Goal: Find specific page/section: Find specific page/section

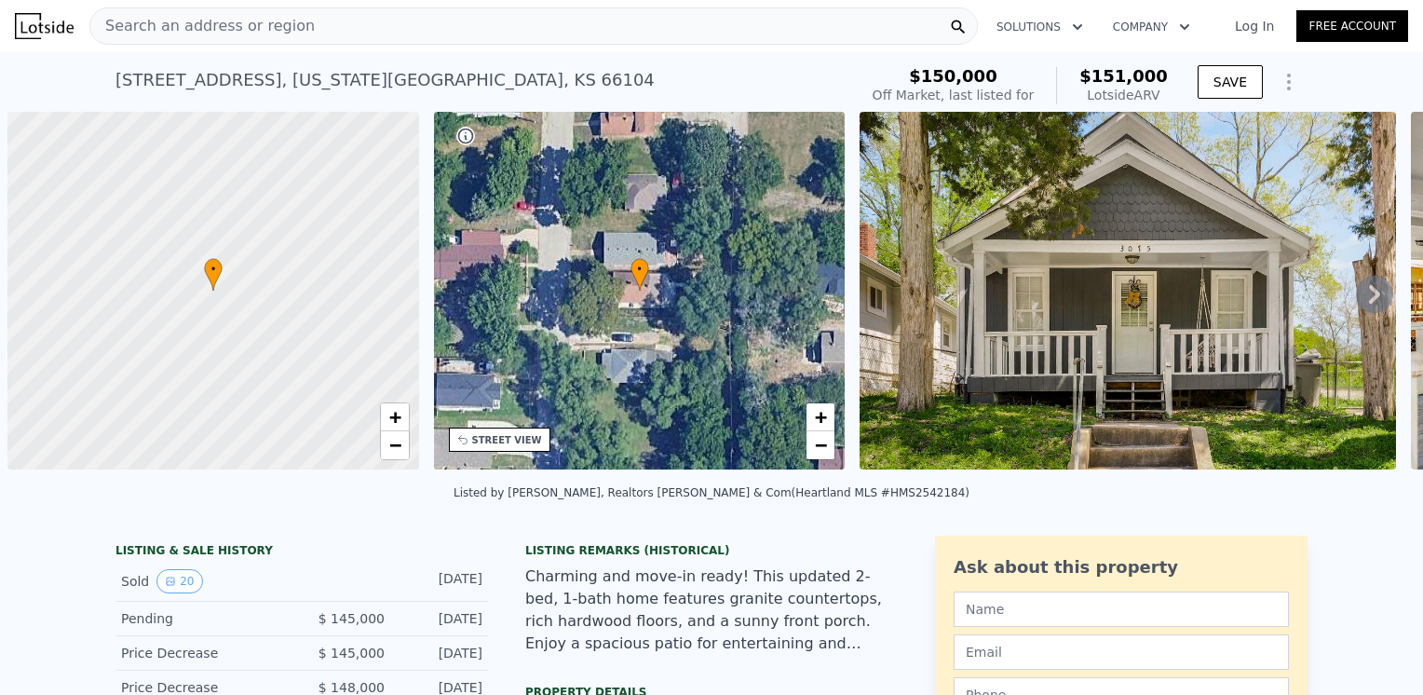
scroll to position [0, 7]
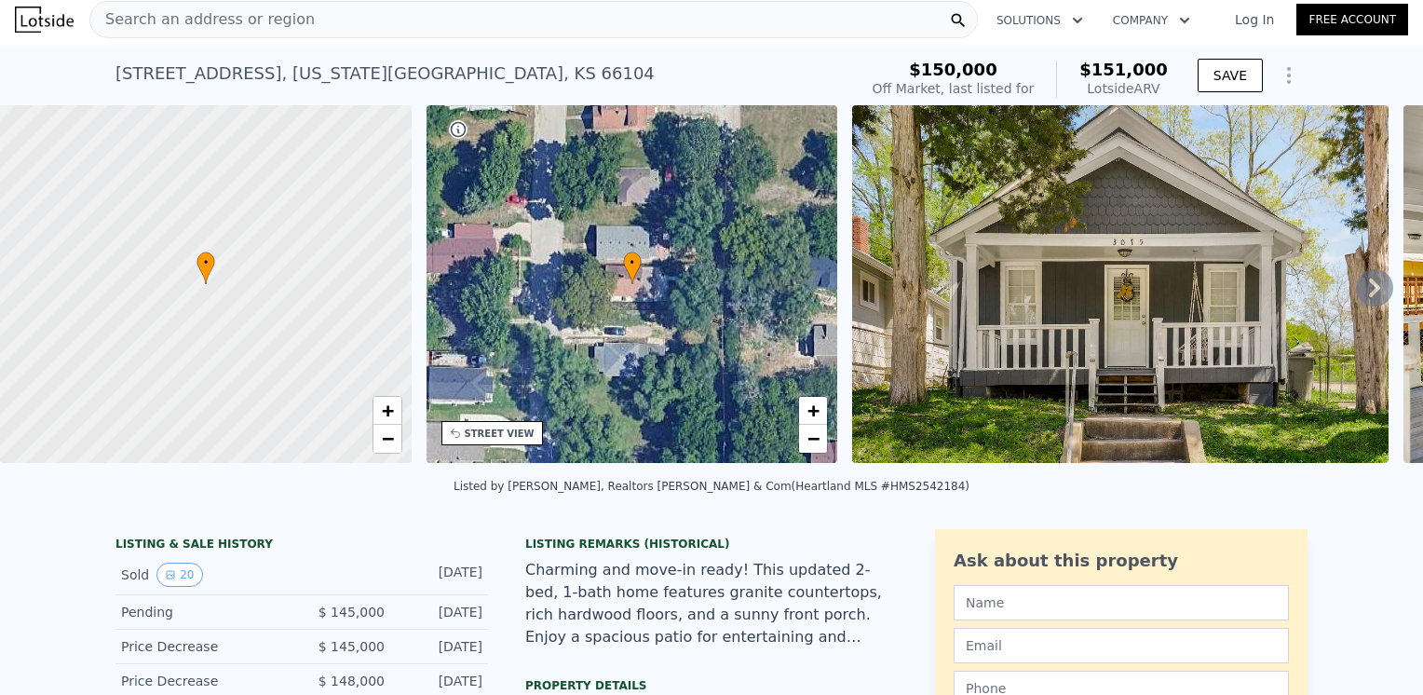
click at [72, 67] on div "[STREET_ADDRESS][US_STATE] No sales on record (~ARV $151k ) $150,000 Off Market…" at bounding box center [711, 76] width 1423 height 60
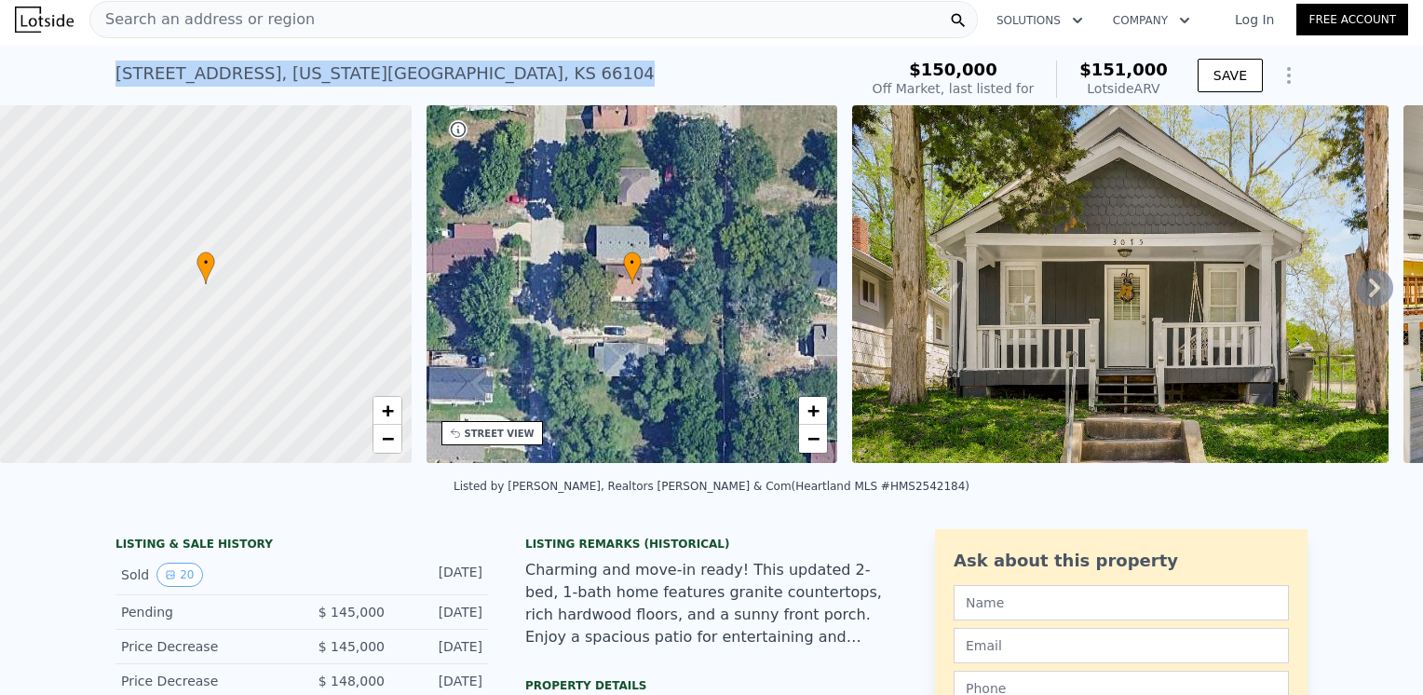
drag, startPoint x: 110, startPoint y: 73, endPoint x: 400, endPoint y: 88, distance: 290.9
click at [400, 88] on div "[STREET_ADDRESS][US_STATE] No sales on record (~ARV $151k )" at bounding box center [482, 79] width 735 height 52
drag, startPoint x: 400, startPoint y: 88, endPoint x: 371, endPoint y: 69, distance: 35.1
copy div "[STREET_ADDRESS][US_STATE]"
click at [432, 61] on div "[STREET_ADDRESS][US_STATE] No sales on record (~ARV $151k )" at bounding box center [482, 79] width 735 height 52
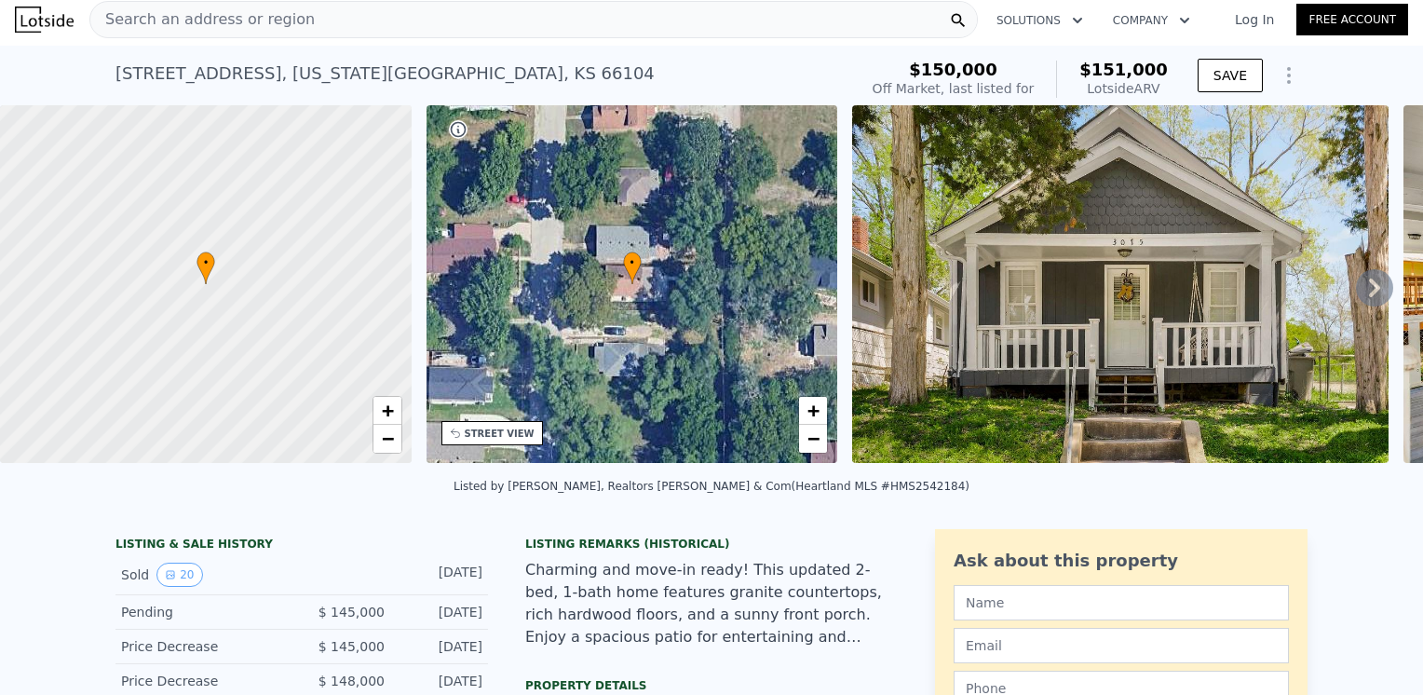
click at [1118, 292] on img at bounding box center [1120, 284] width 536 height 358
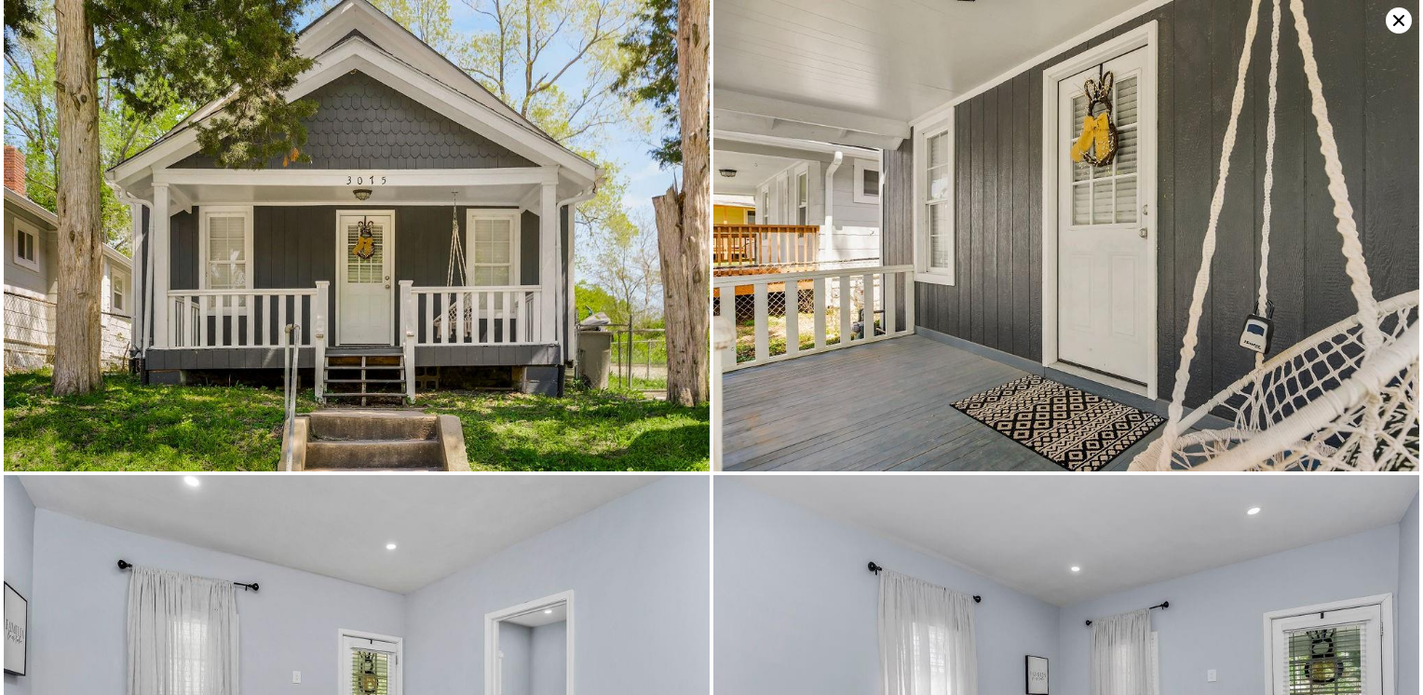
click at [381, 203] on img at bounding box center [357, 235] width 706 height 471
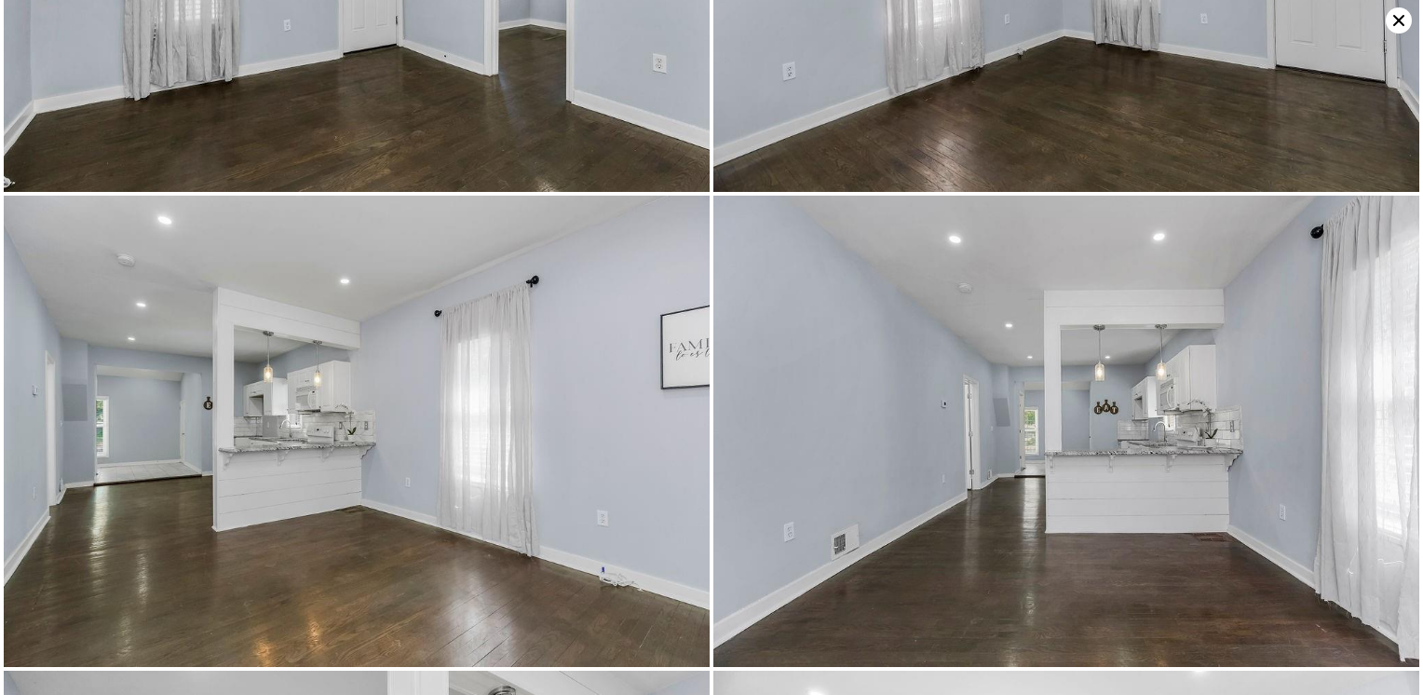
scroll to position [469, 0]
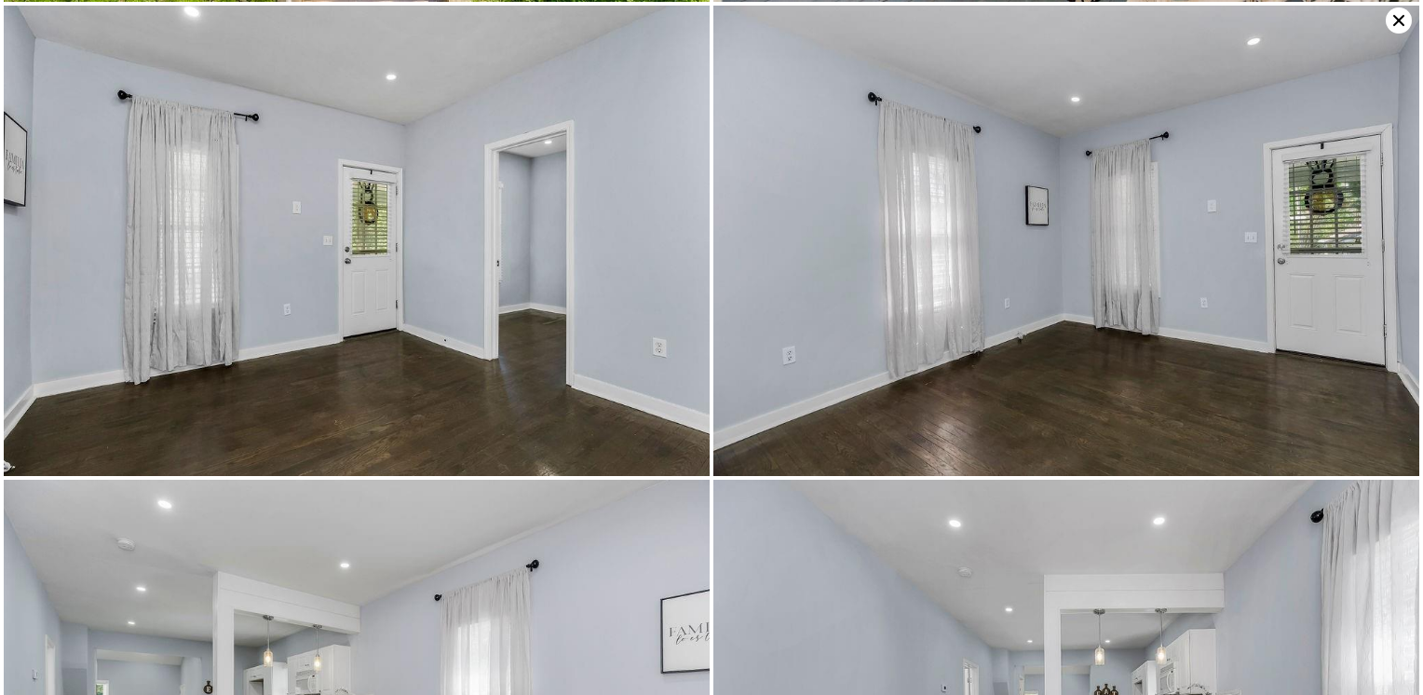
click at [393, 246] on img at bounding box center [357, 241] width 706 height 471
drag, startPoint x: 393, startPoint y: 241, endPoint x: 1031, endPoint y: 301, distance: 640.7
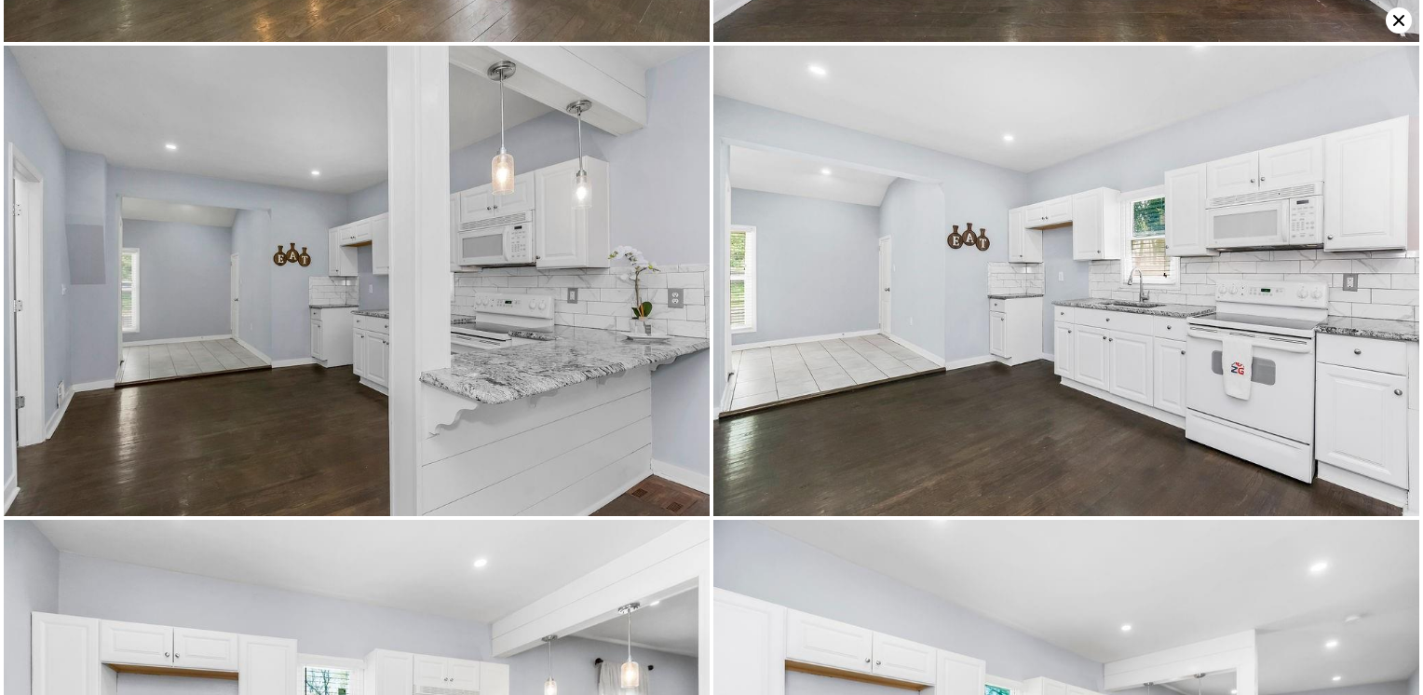
scroll to position [1409, 0]
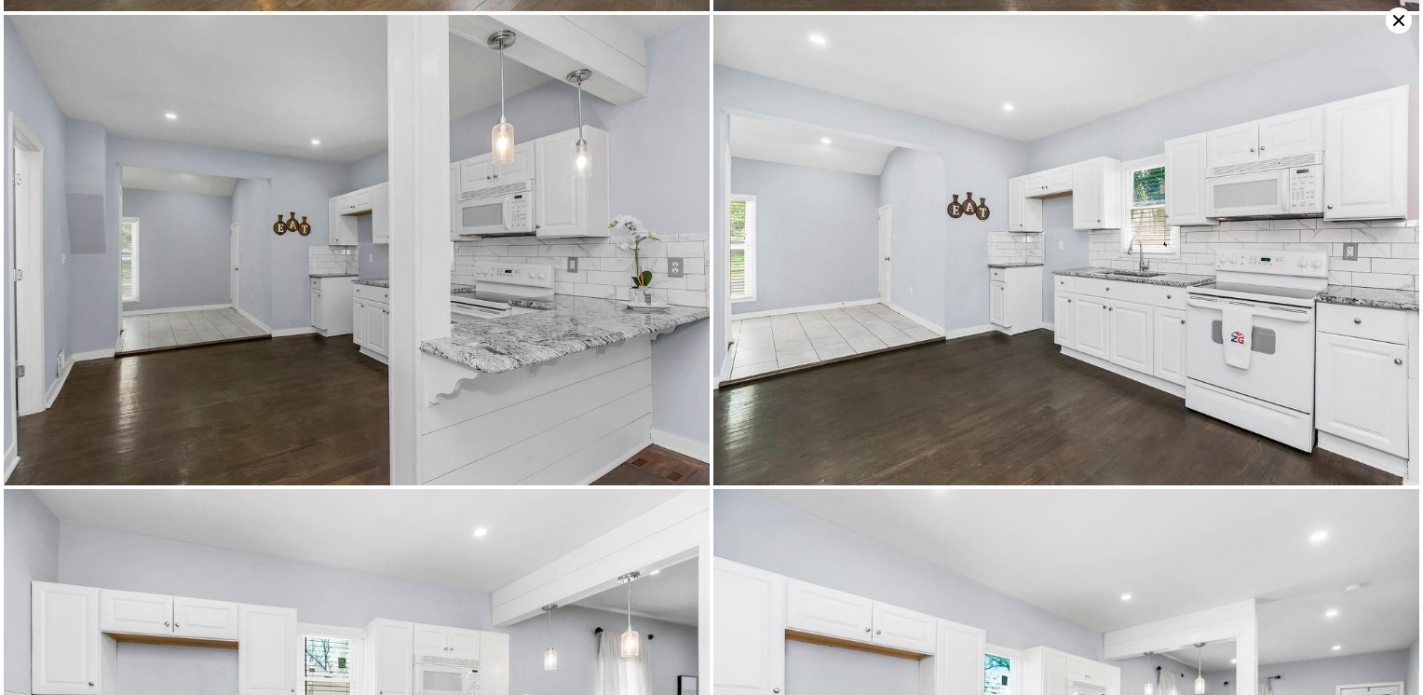
click at [304, 264] on img at bounding box center [357, 250] width 706 height 471
click at [864, 233] on img at bounding box center [1066, 250] width 706 height 471
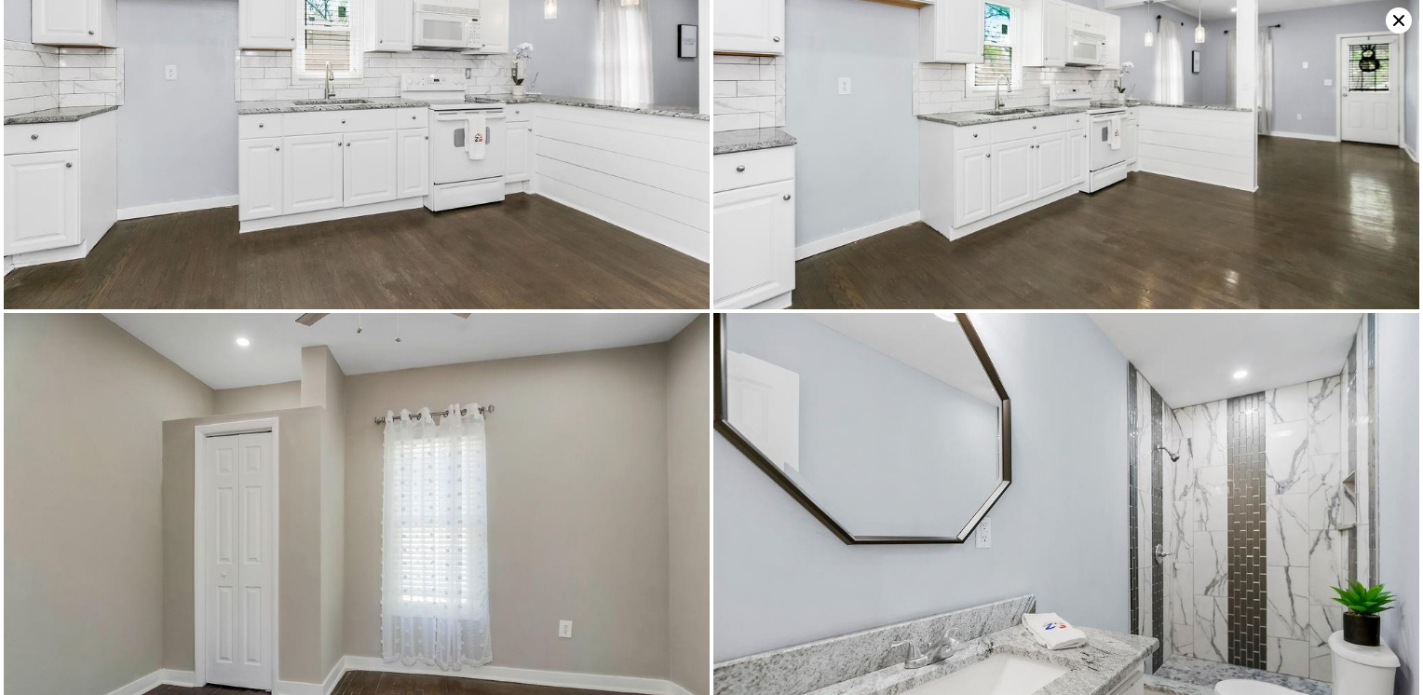
scroll to position [2349, 0]
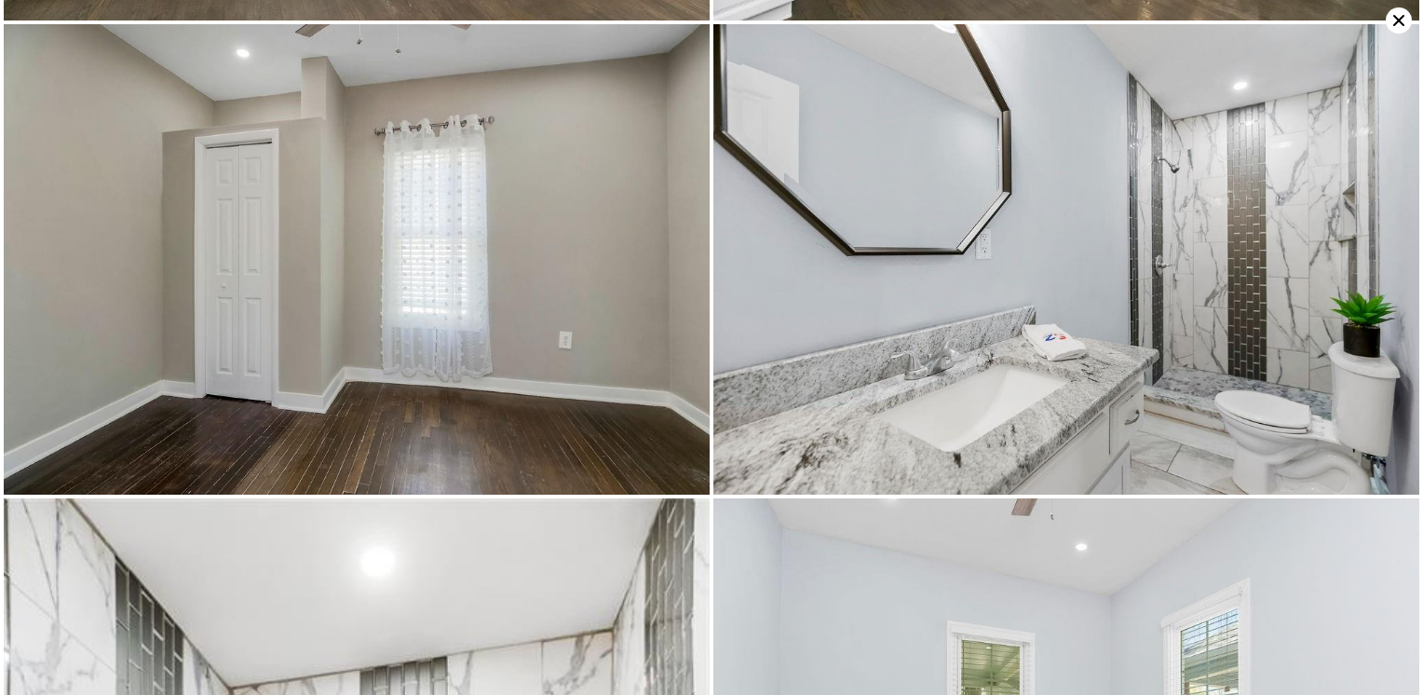
click at [995, 196] on img at bounding box center [1066, 259] width 706 height 471
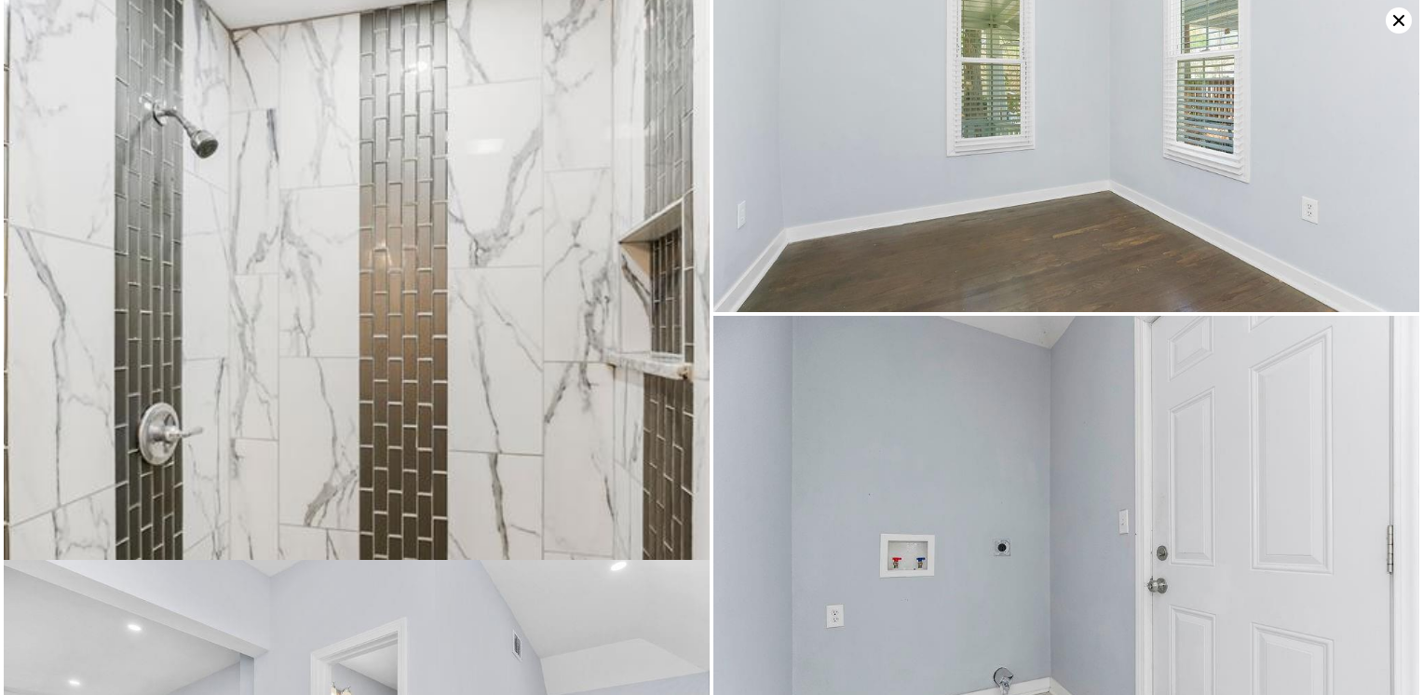
scroll to position [2819, 0]
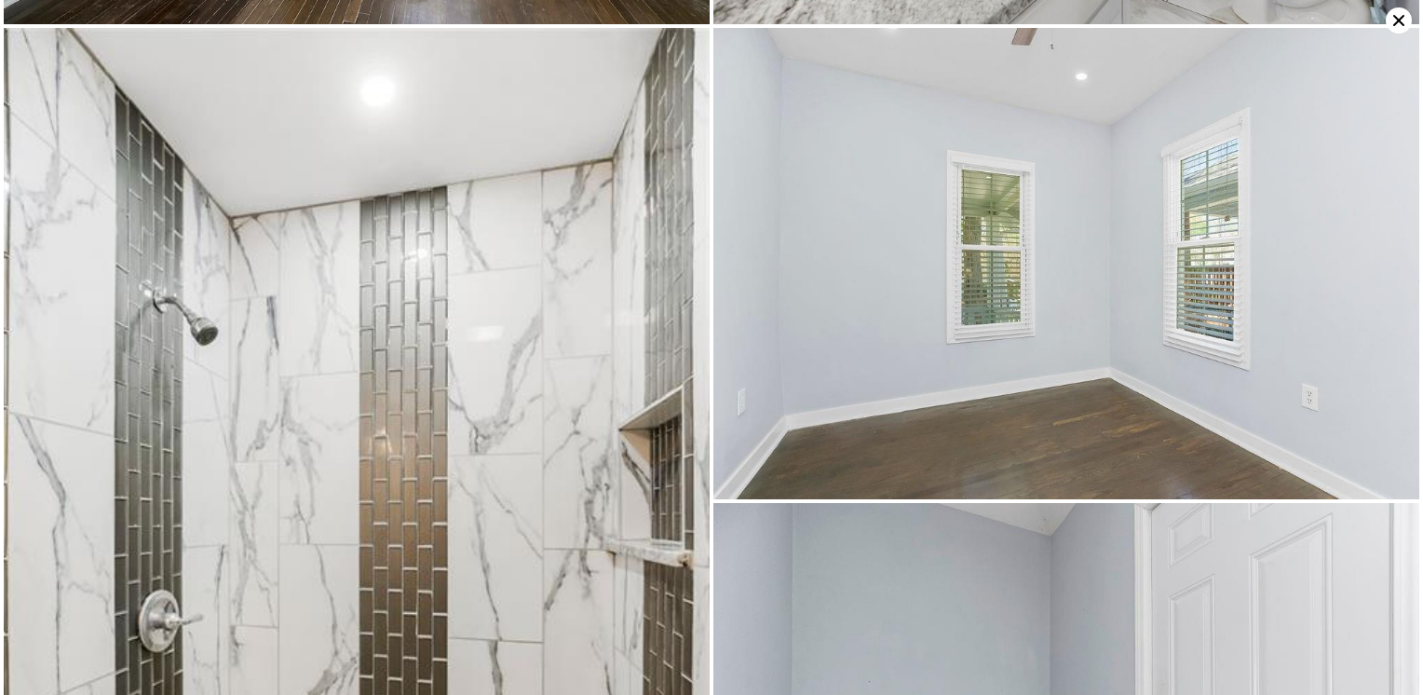
click at [425, 280] on img at bounding box center [357, 557] width 706 height 1059
click at [1039, 287] on img at bounding box center [1066, 263] width 706 height 471
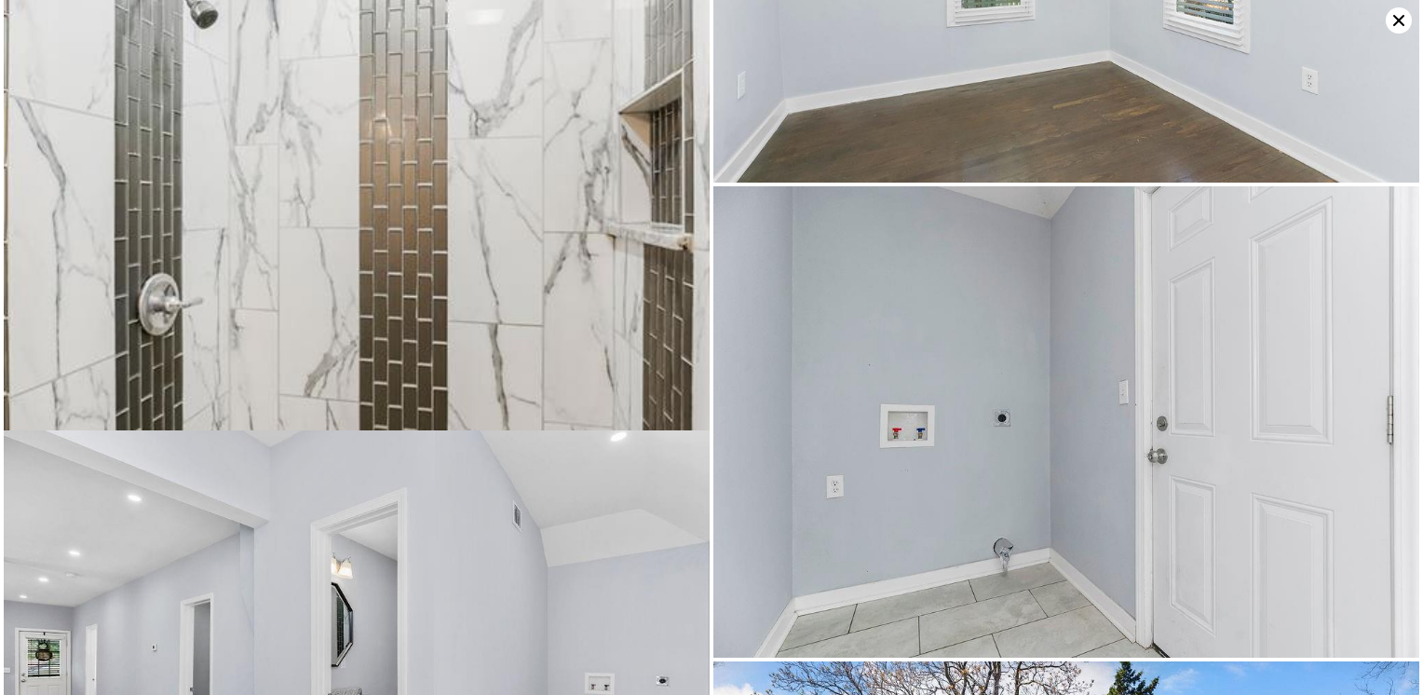
scroll to position [3288, 0]
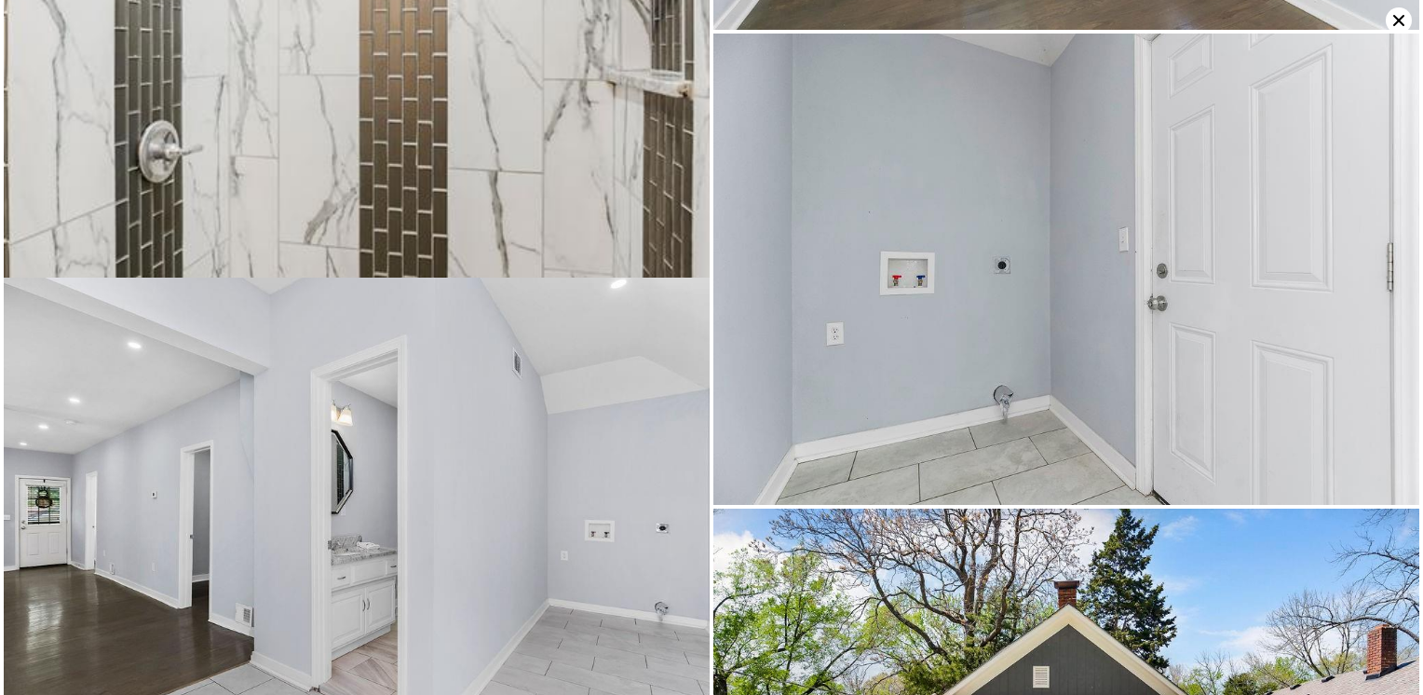
click at [983, 204] on img at bounding box center [1066, 269] width 706 height 471
click at [412, 452] on img at bounding box center [357, 513] width 706 height 471
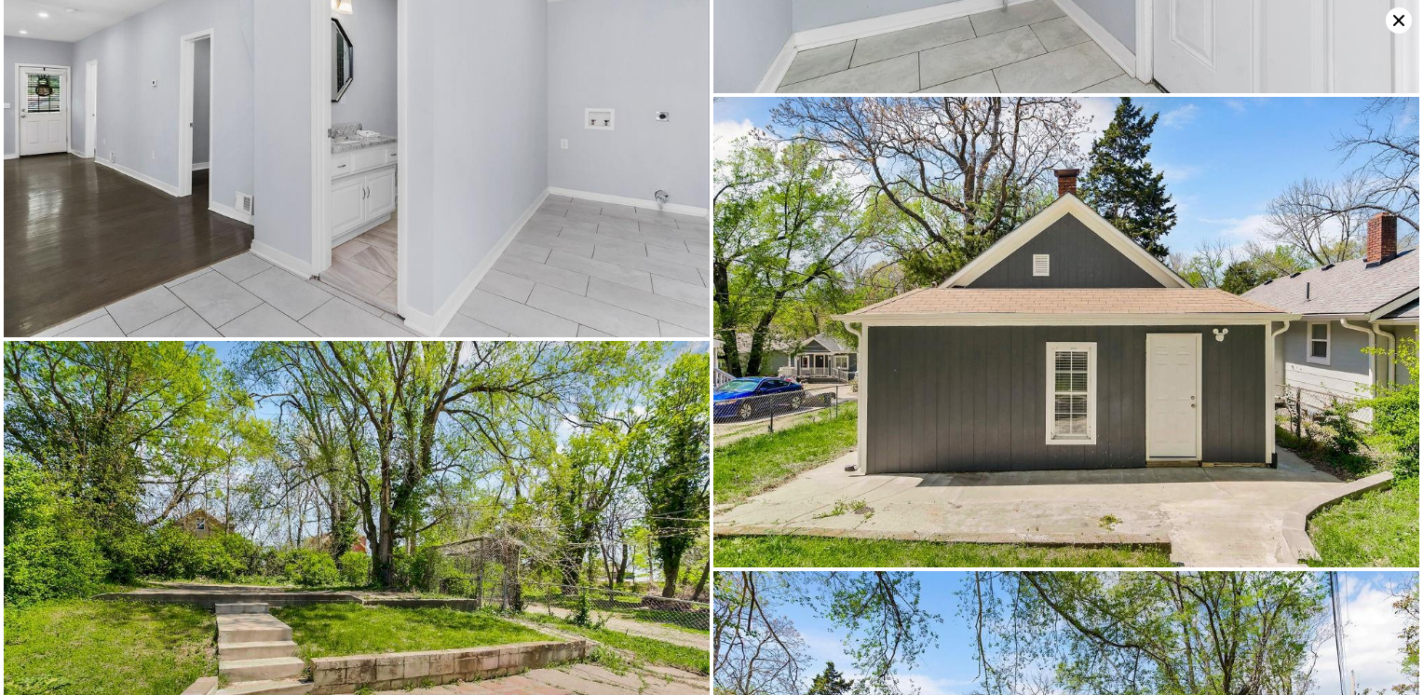
scroll to position [3758, 0]
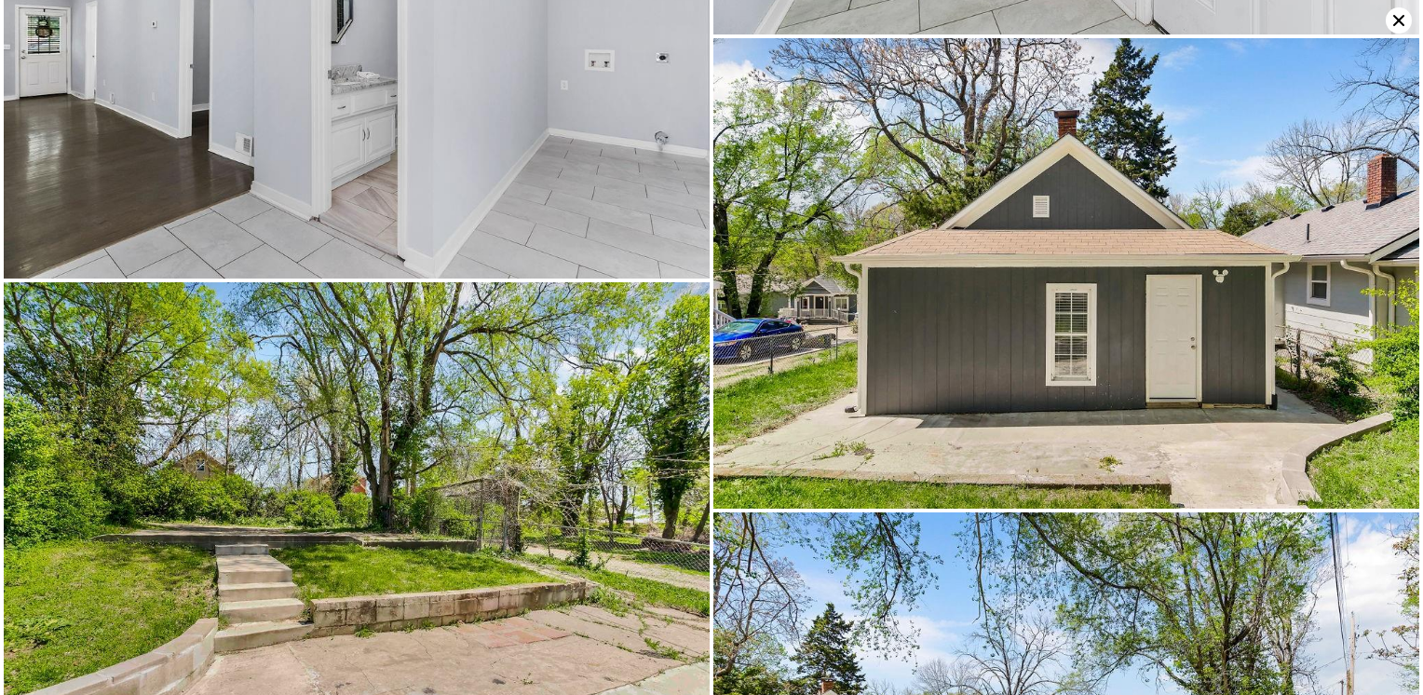
click at [359, 540] on img at bounding box center [357, 517] width 706 height 471
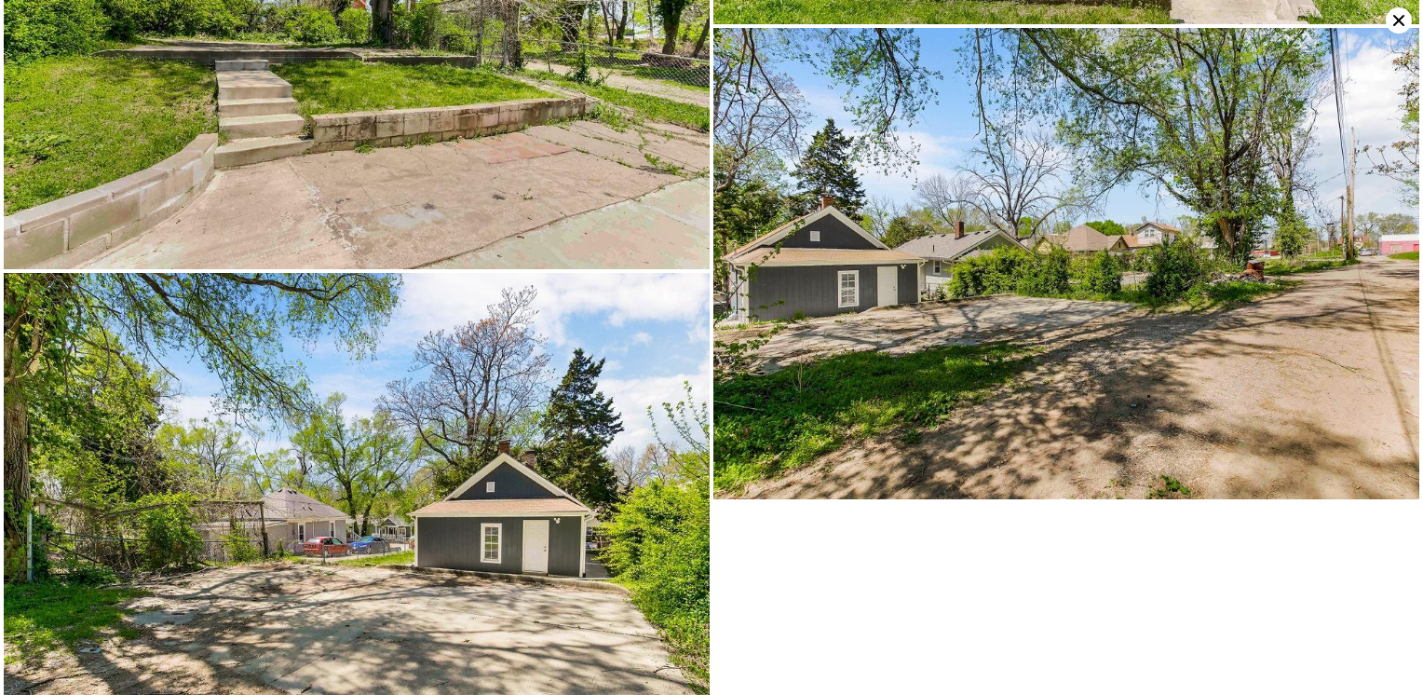
scroll to position [4248, 0]
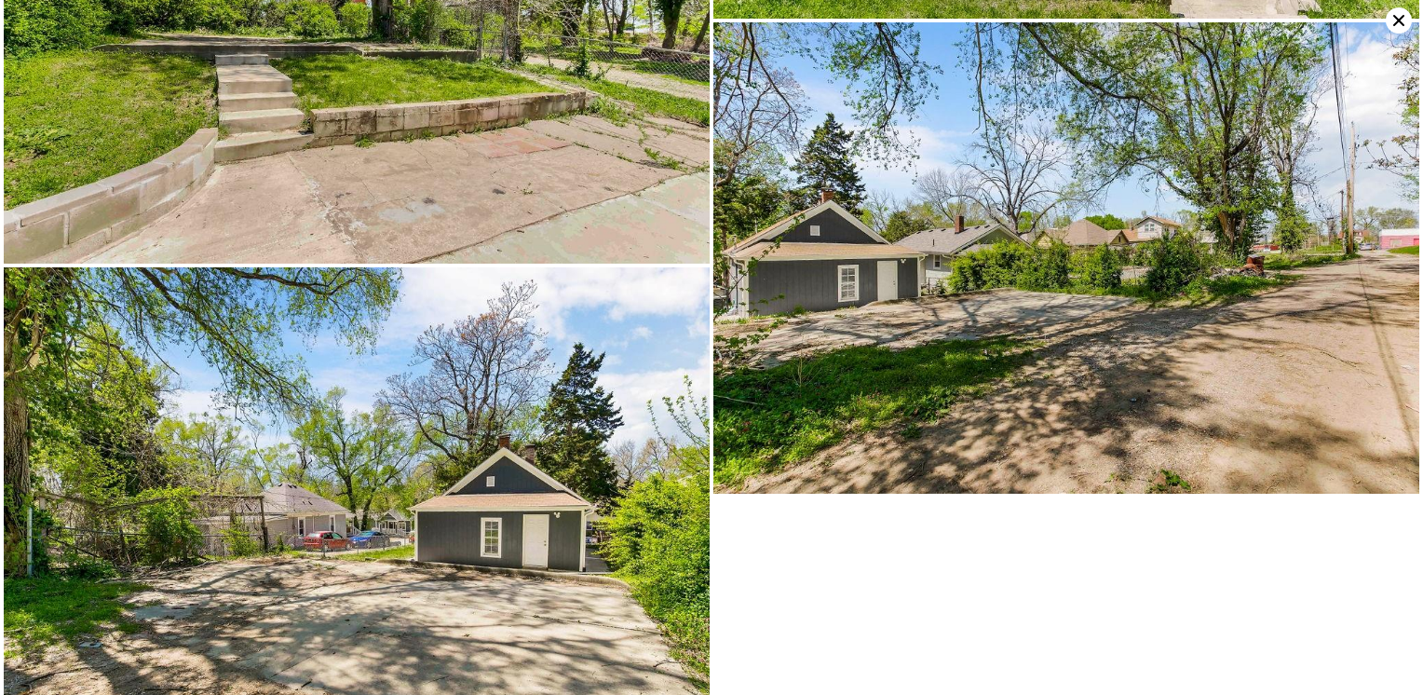
click at [313, 490] on img at bounding box center [357, 502] width 706 height 471
click at [1390, 21] on icon at bounding box center [1399, 20] width 26 height 26
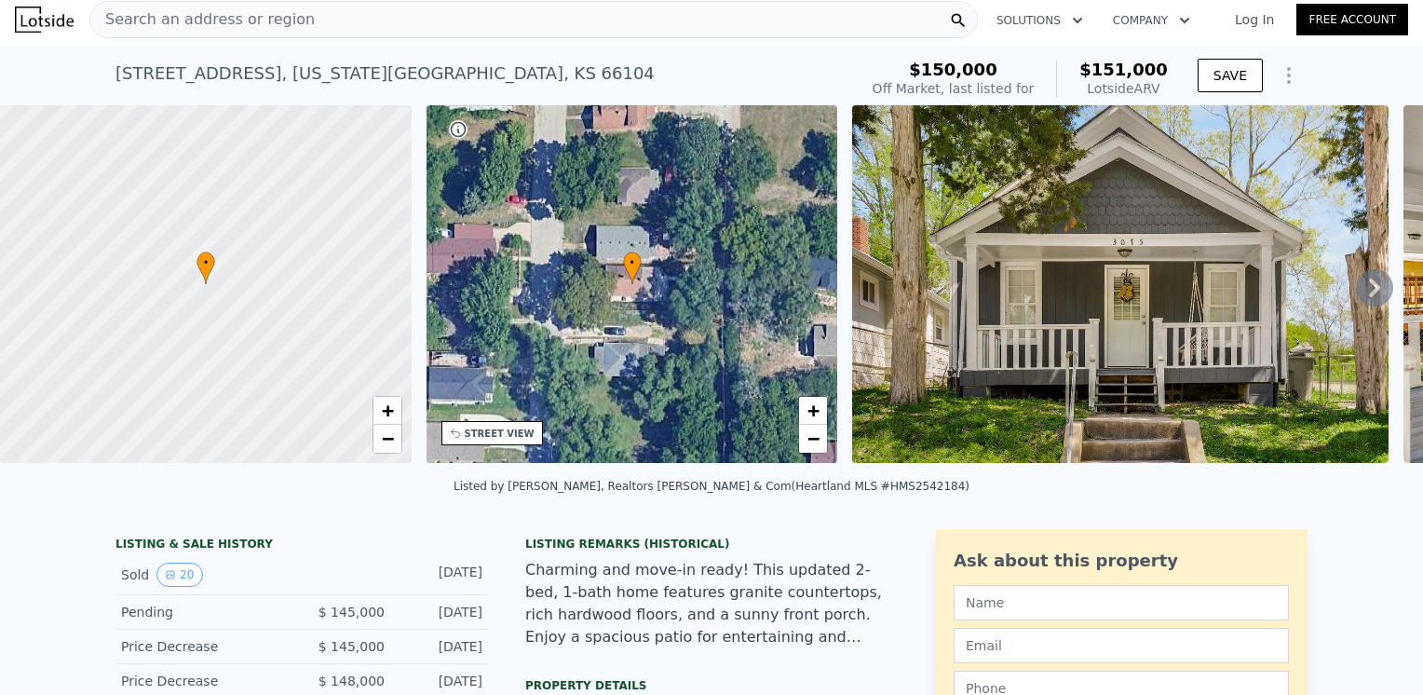
click at [343, 22] on div "Search an address or region" at bounding box center [533, 19] width 888 height 37
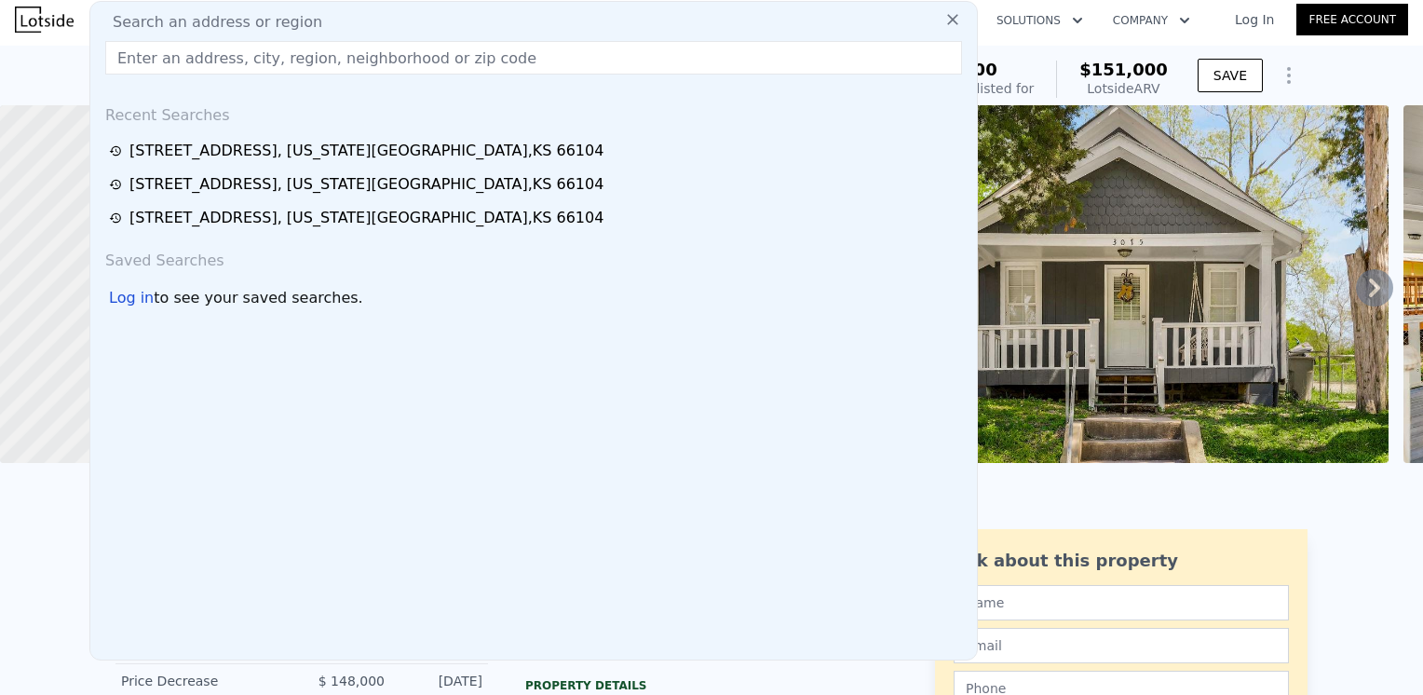
click at [316, 64] on input "text" at bounding box center [533, 58] width 857 height 34
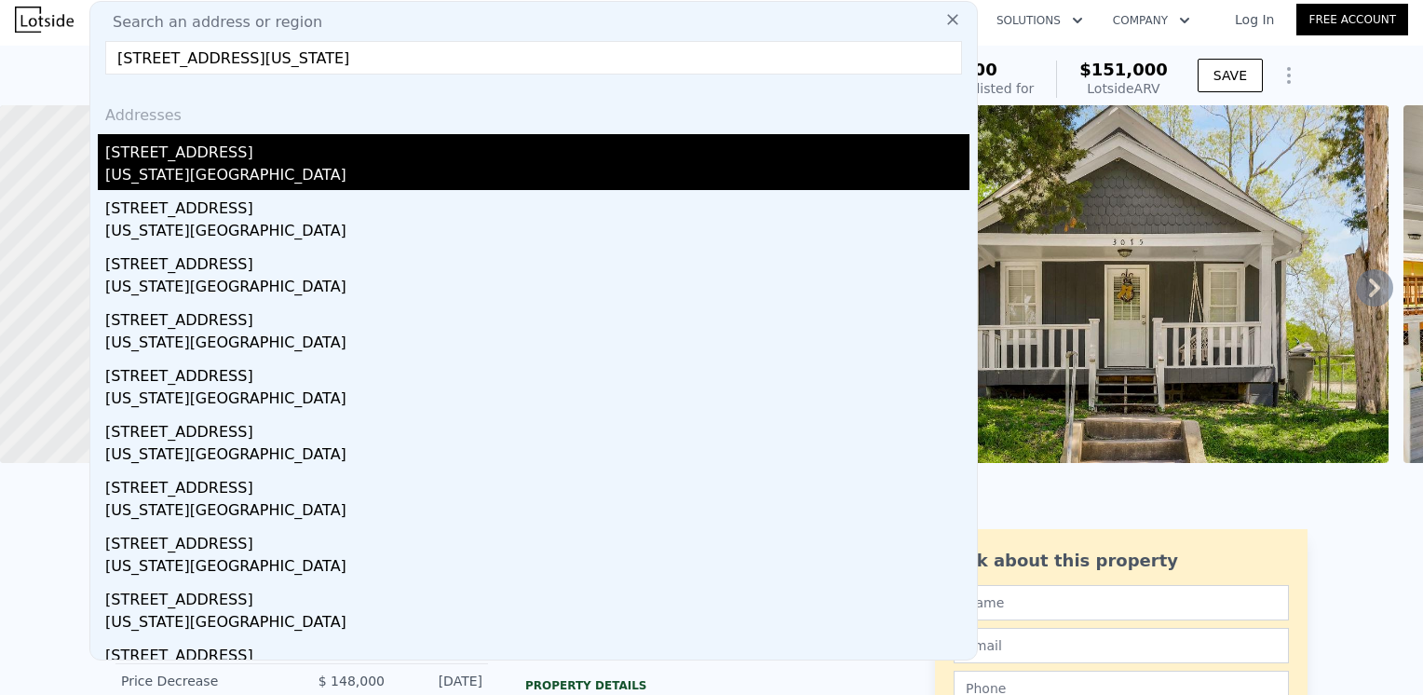
type input "[STREET_ADDRESS][US_STATE]"
click at [227, 170] on div "[US_STATE][GEOGRAPHIC_DATA]" at bounding box center [537, 177] width 864 height 26
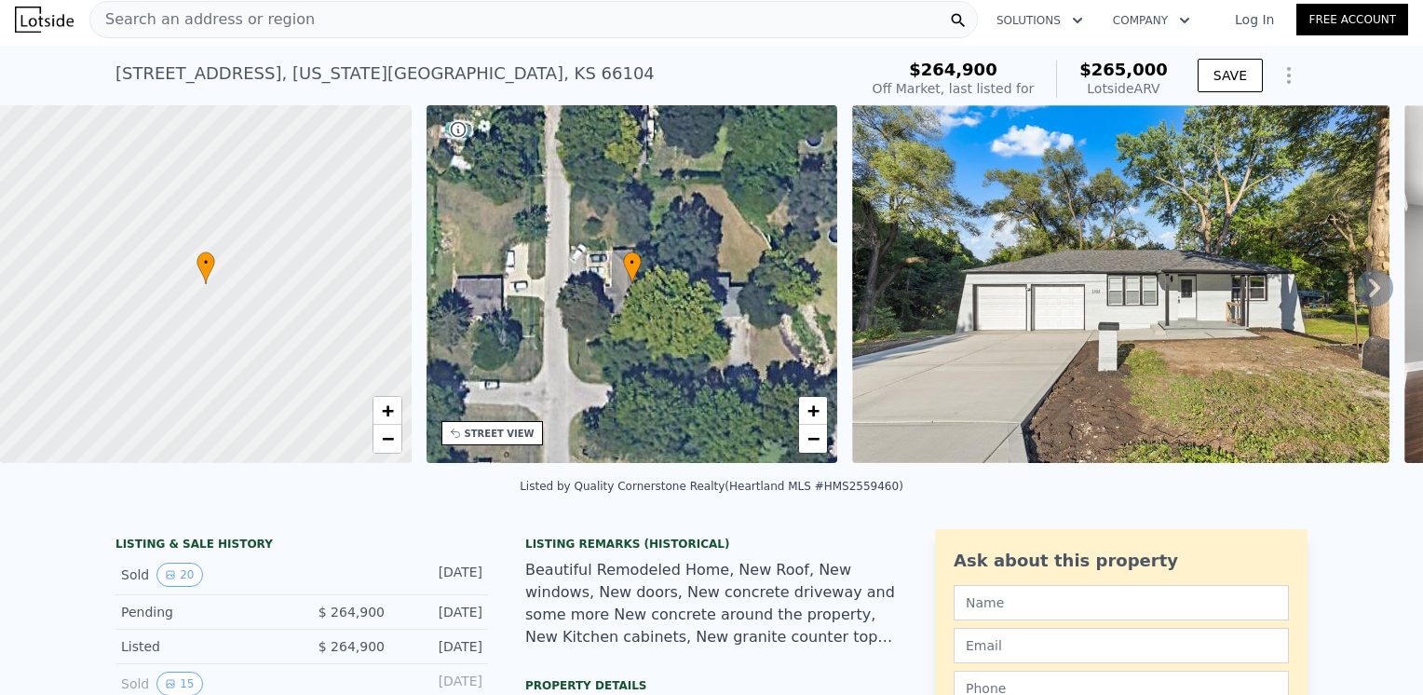
click at [1121, 265] on img at bounding box center [1120, 284] width 537 height 358
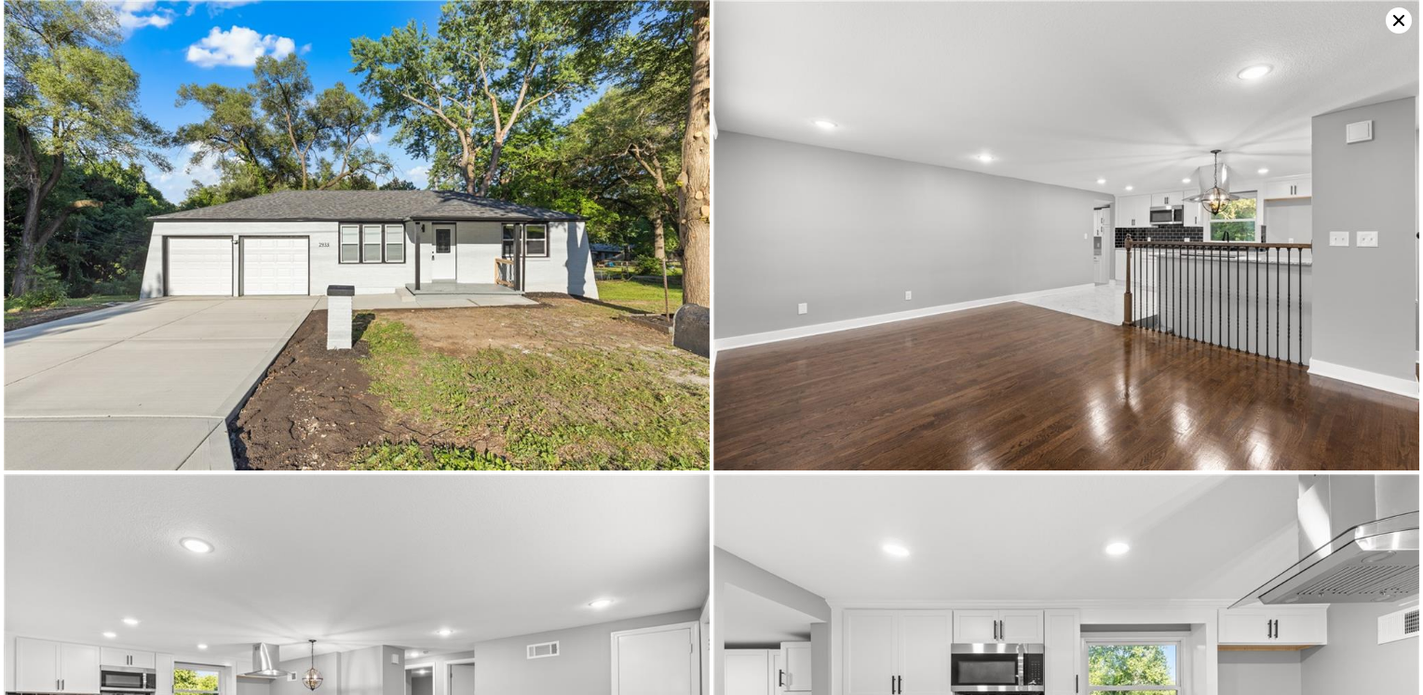
click at [227, 190] on img at bounding box center [357, 235] width 706 height 470
click at [1035, 237] on img at bounding box center [1066, 235] width 706 height 470
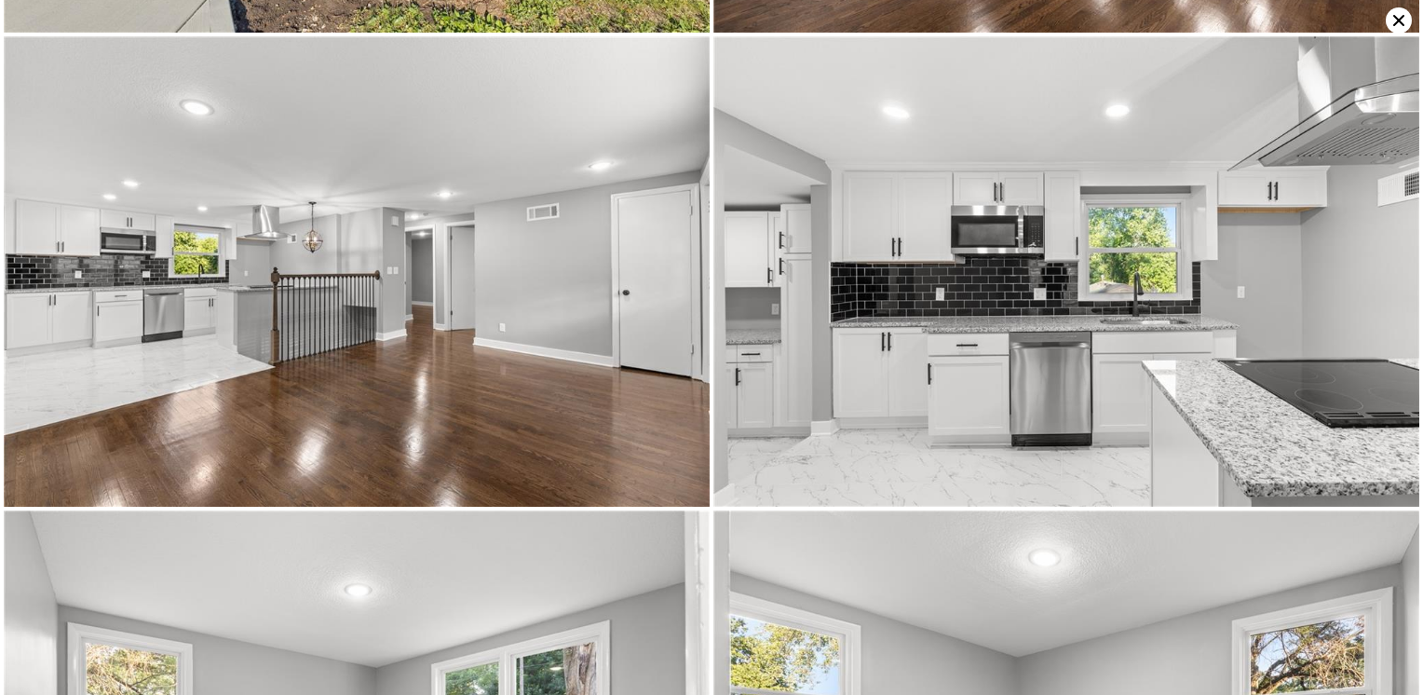
scroll to position [469, 0]
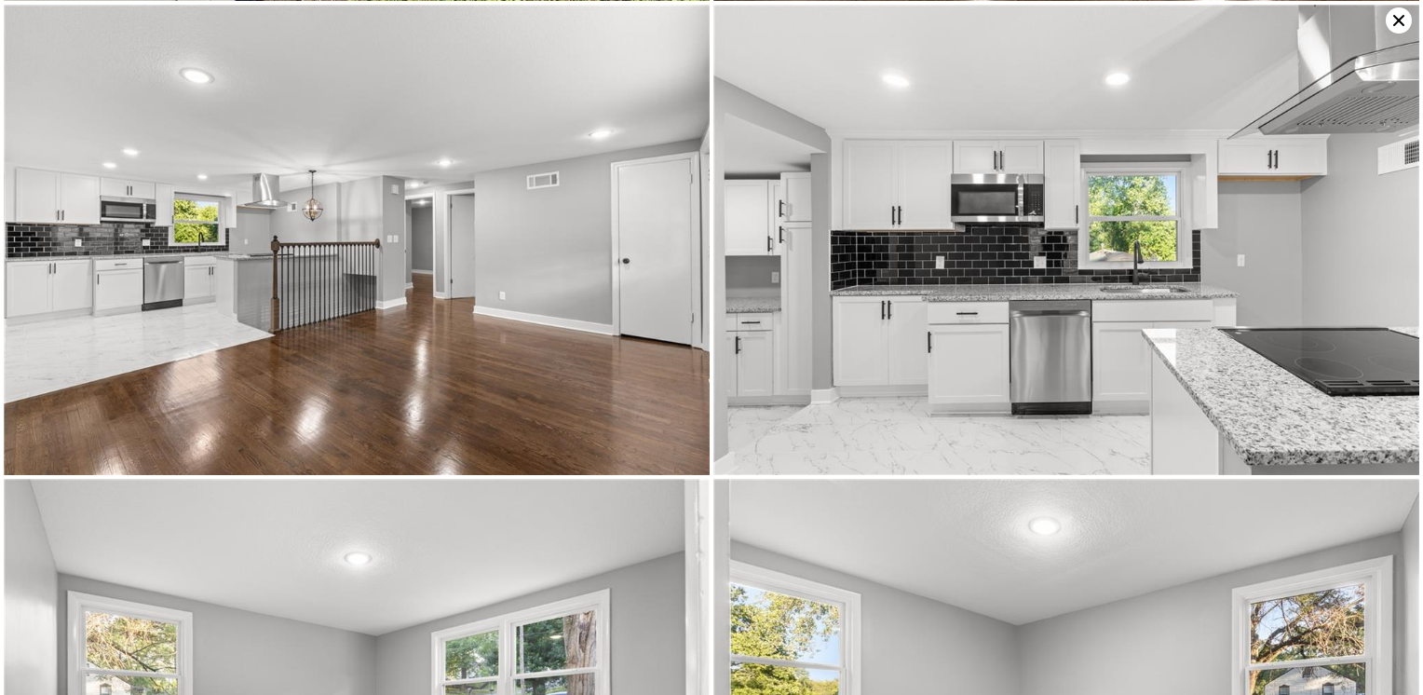
click at [281, 274] on img at bounding box center [357, 240] width 706 height 470
click at [924, 242] on img at bounding box center [1066, 240] width 706 height 470
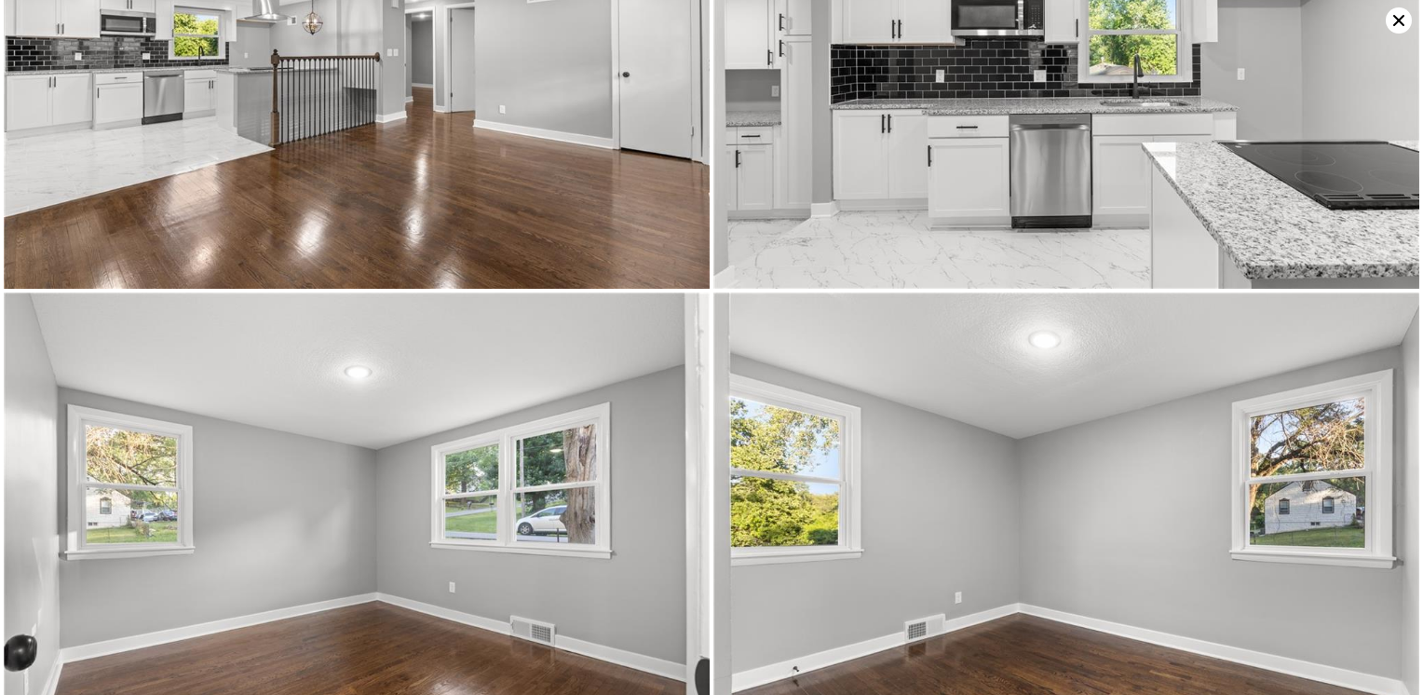
scroll to position [938, 0]
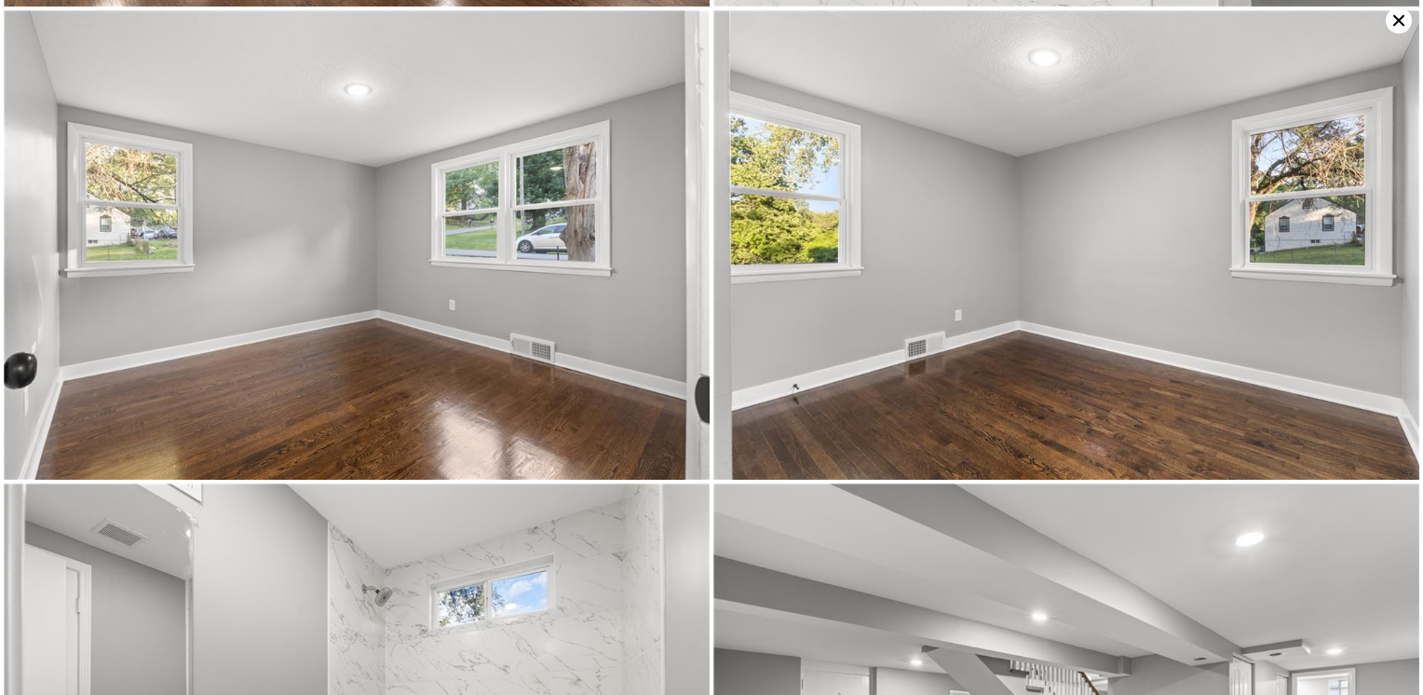
click at [413, 229] on img at bounding box center [357, 245] width 706 height 470
click at [989, 181] on img at bounding box center [1066, 245] width 706 height 470
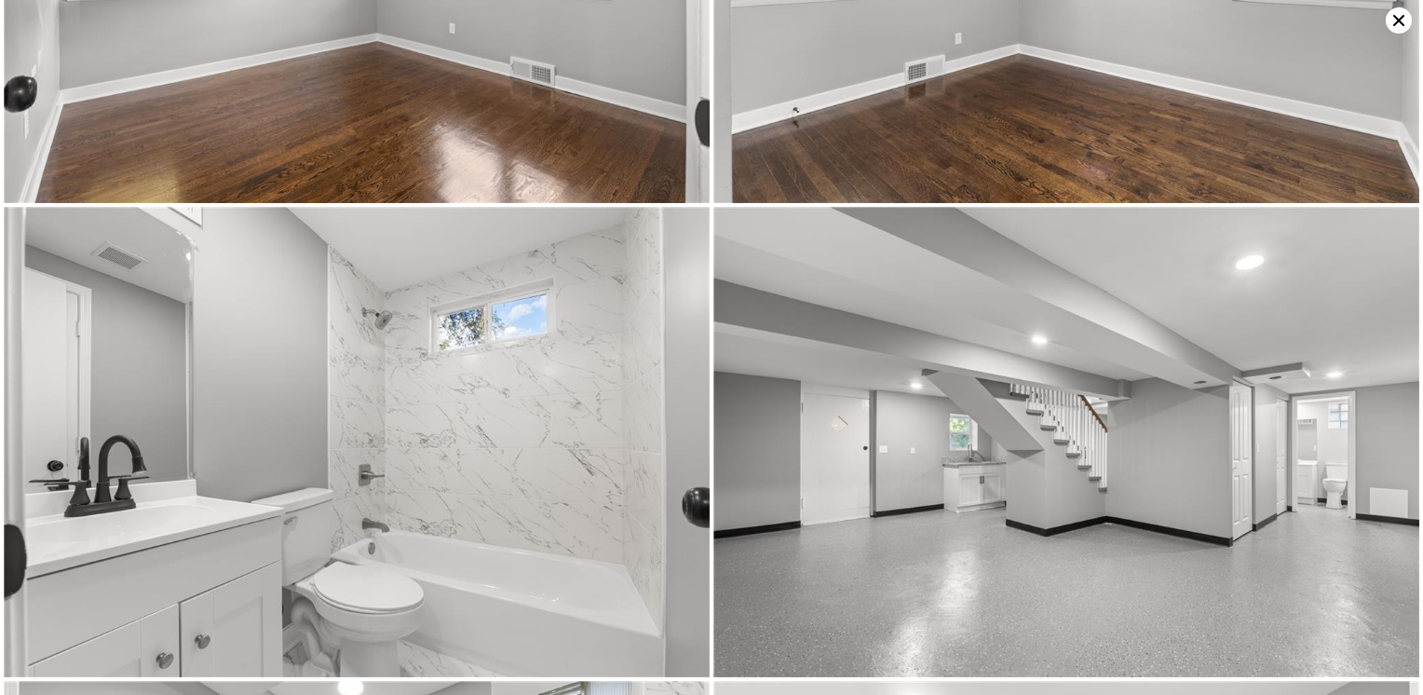
scroll to position [1407, 0]
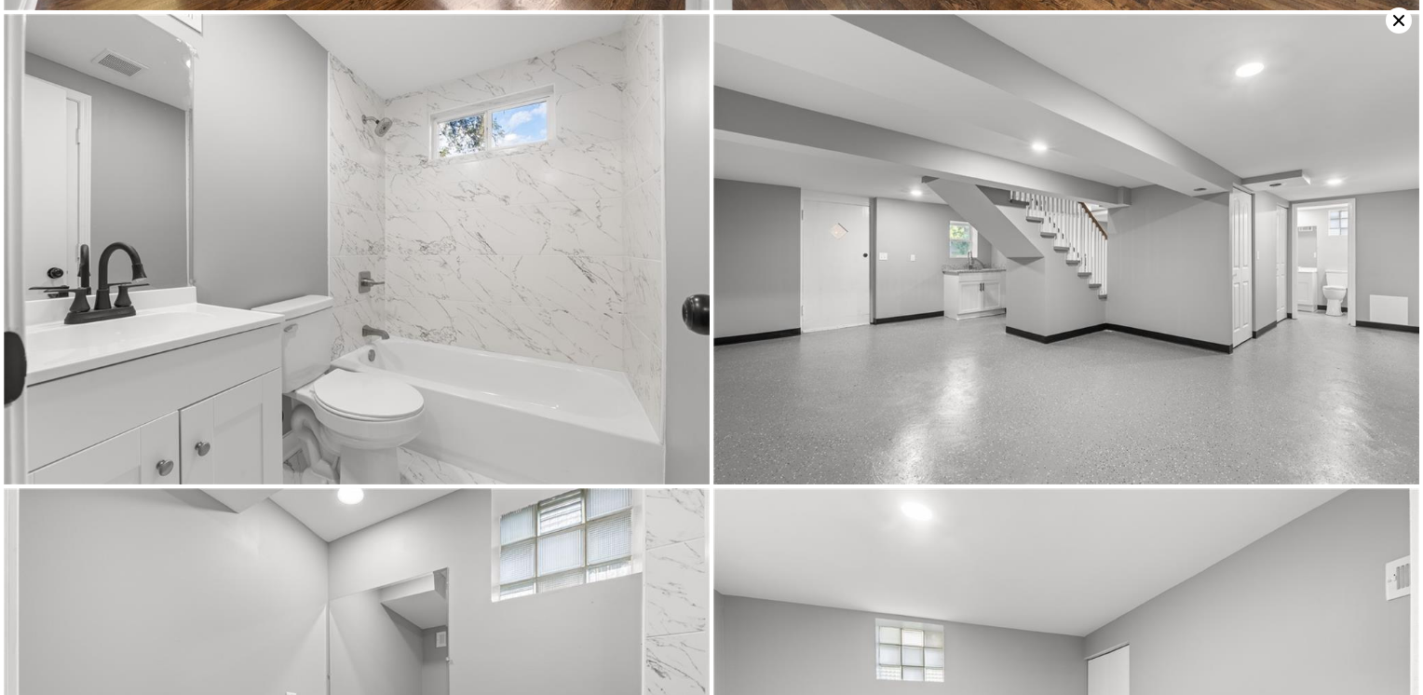
click at [409, 222] on img at bounding box center [357, 249] width 706 height 470
click at [983, 285] on img at bounding box center [1066, 249] width 706 height 470
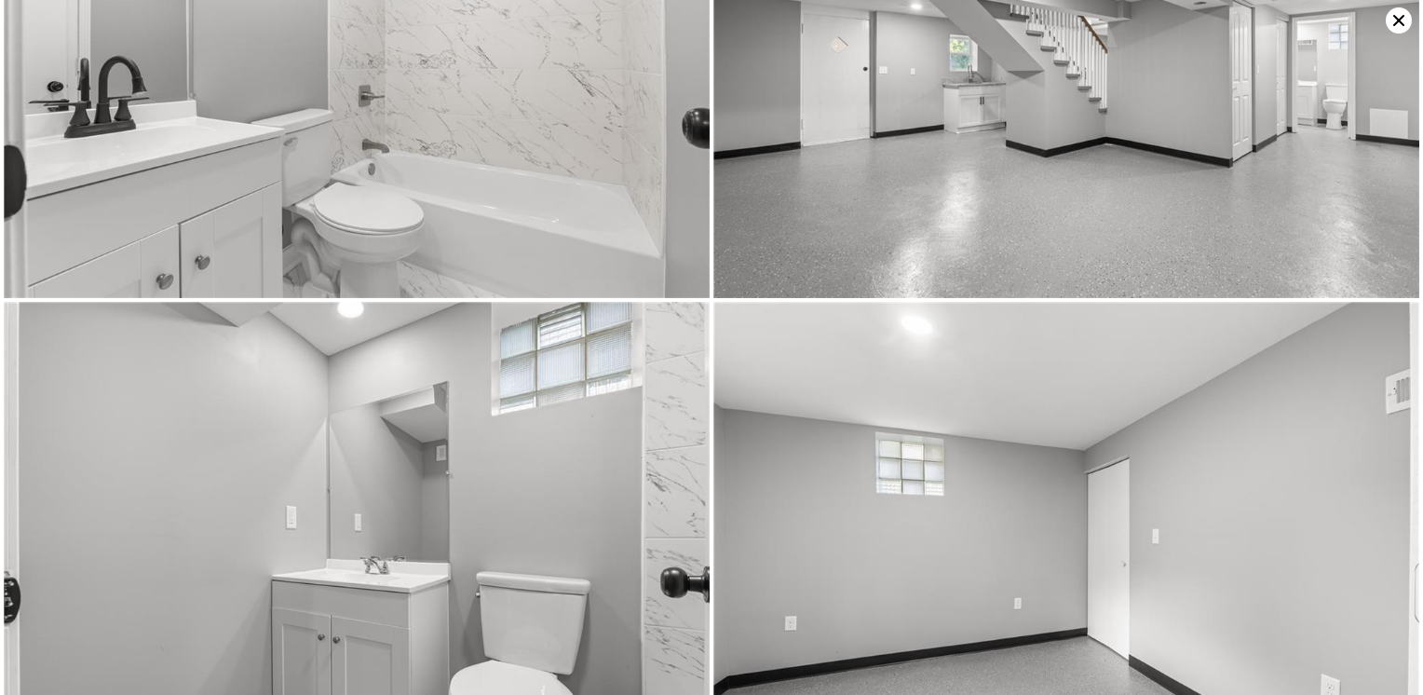
scroll to position [1876, 0]
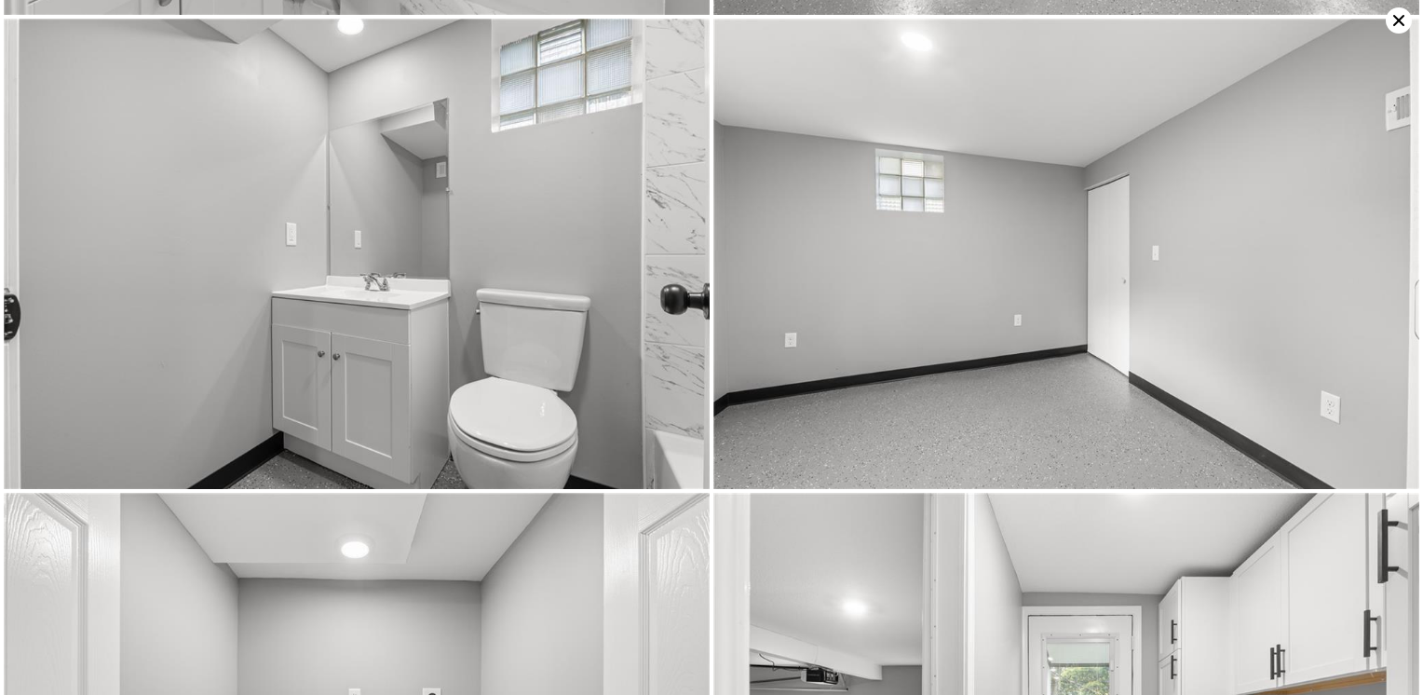
click at [348, 242] on img at bounding box center [357, 254] width 706 height 470
click at [1022, 253] on img at bounding box center [1066, 254] width 706 height 470
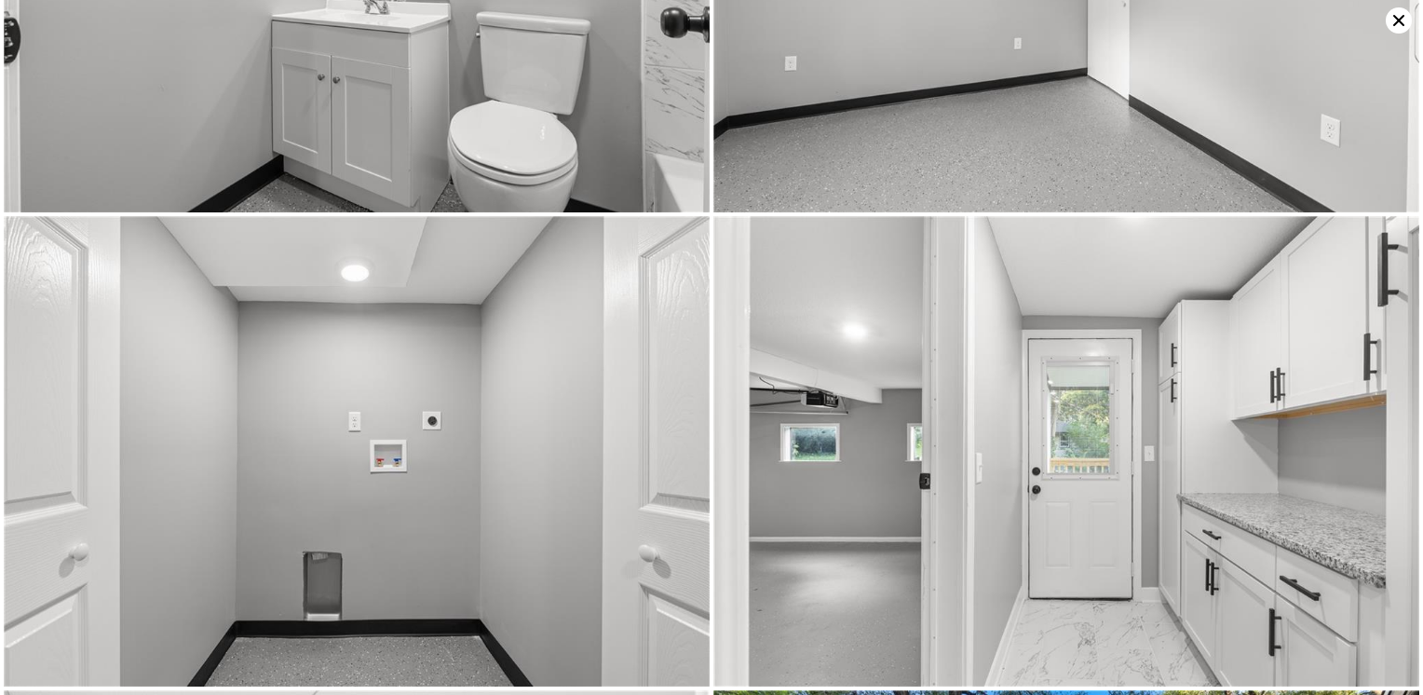
scroll to position [2346, 0]
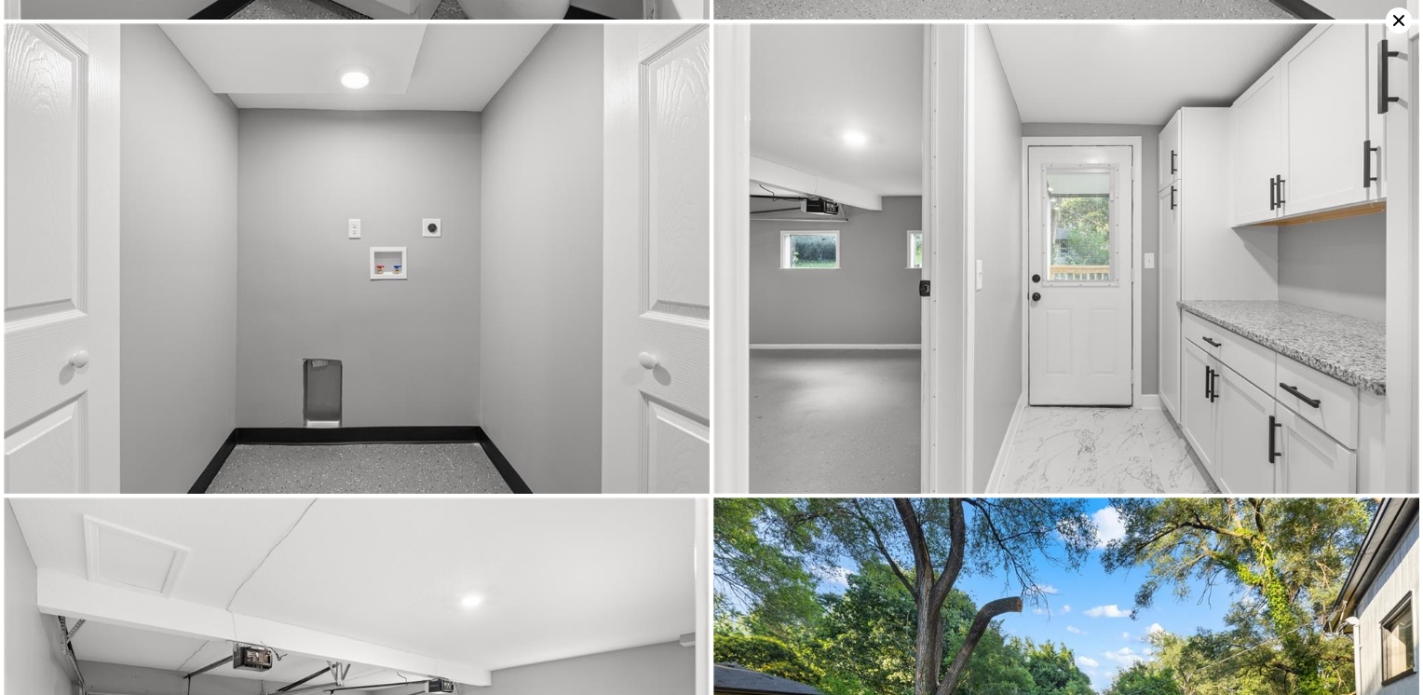
click at [413, 251] on img at bounding box center [357, 258] width 706 height 470
click at [943, 258] on img at bounding box center [1066, 258] width 706 height 470
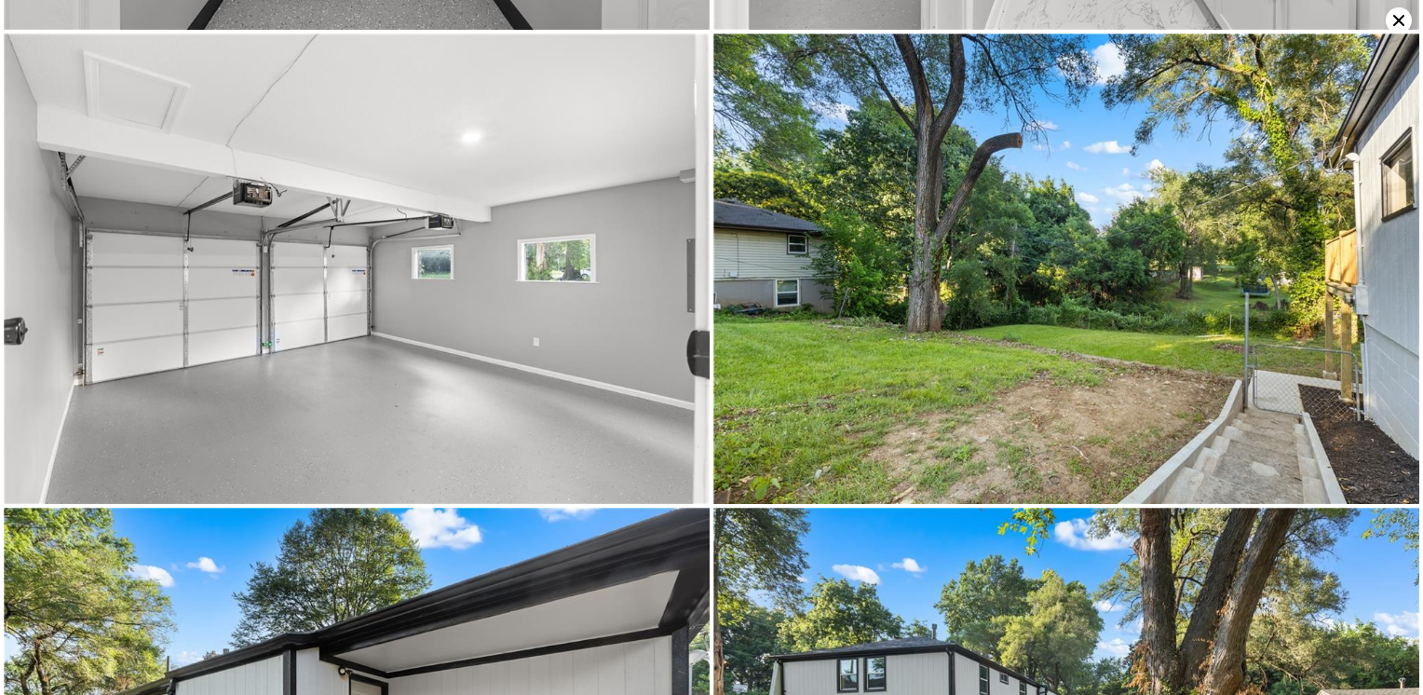
scroll to position [2814, 0]
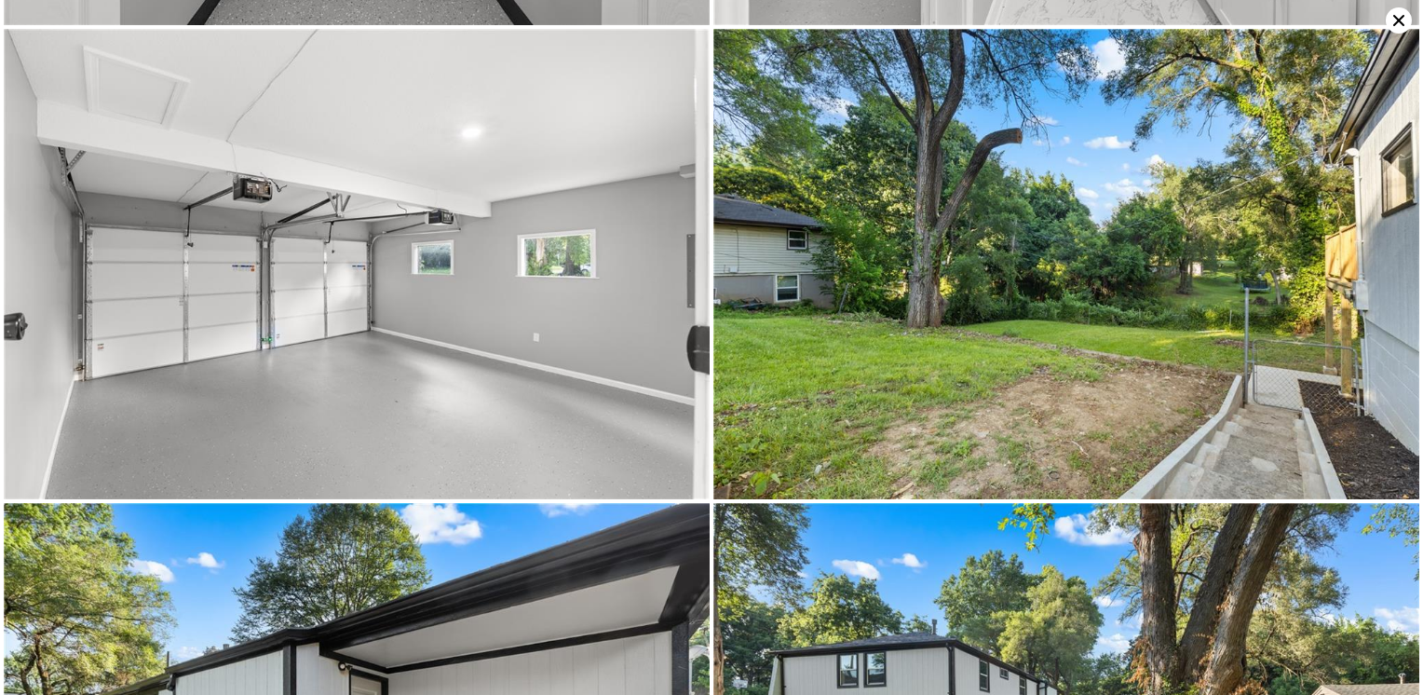
click at [451, 255] on img at bounding box center [357, 264] width 706 height 470
click at [1008, 243] on img at bounding box center [1066, 264] width 706 height 470
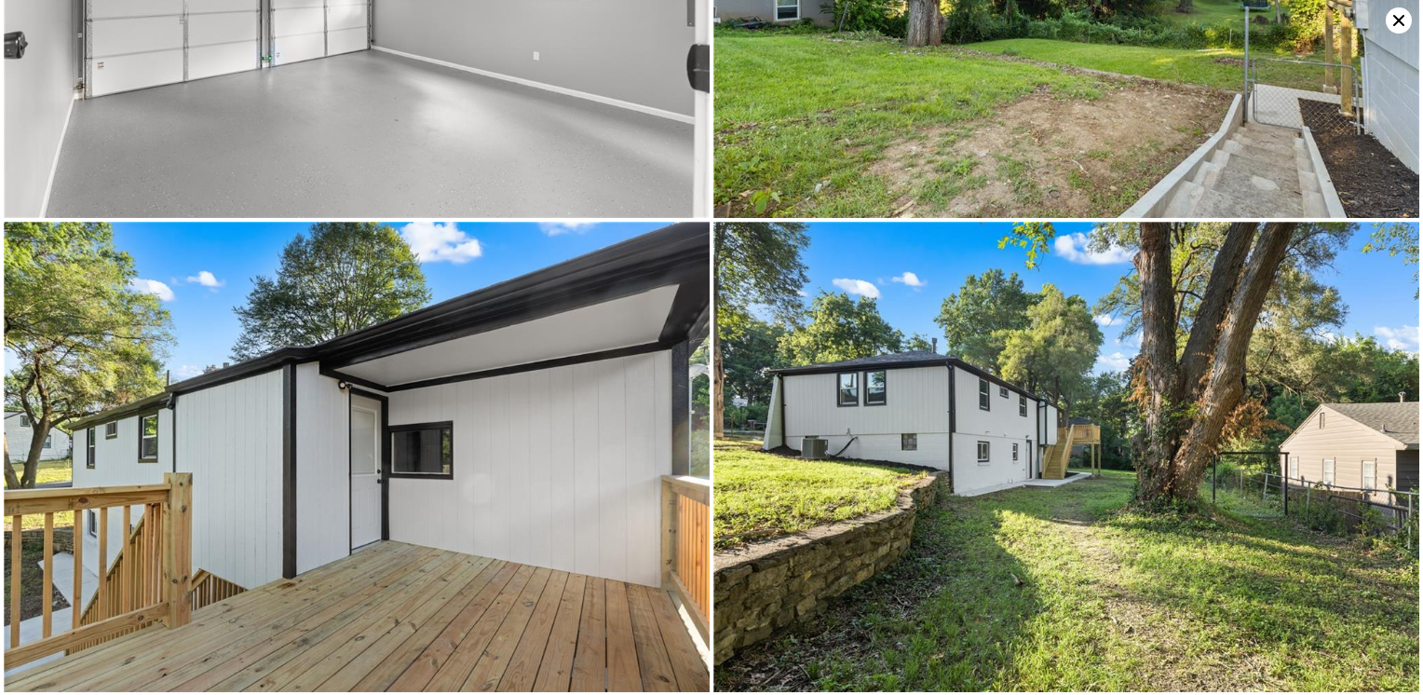
scroll to position [3283, 0]
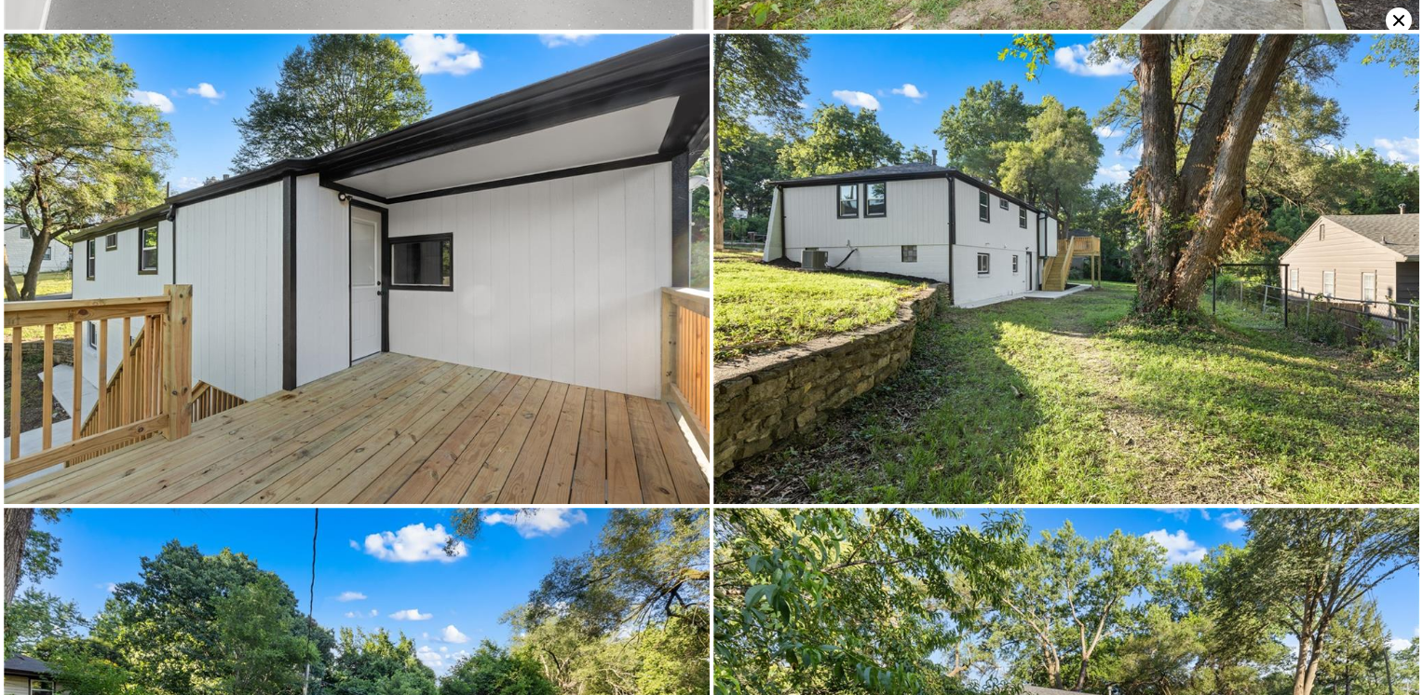
click at [428, 265] on img at bounding box center [357, 269] width 706 height 470
click at [1070, 202] on img at bounding box center [1066, 269] width 706 height 470
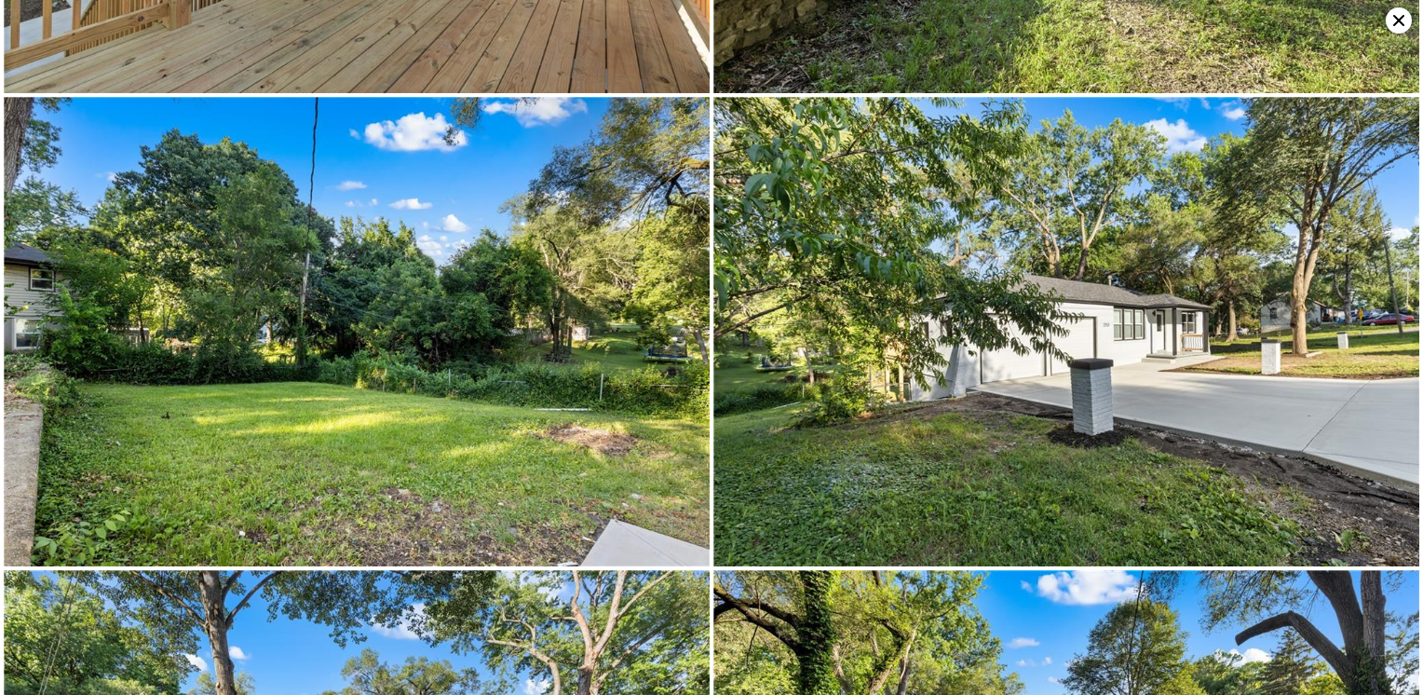
scroll to position [3753, 0]
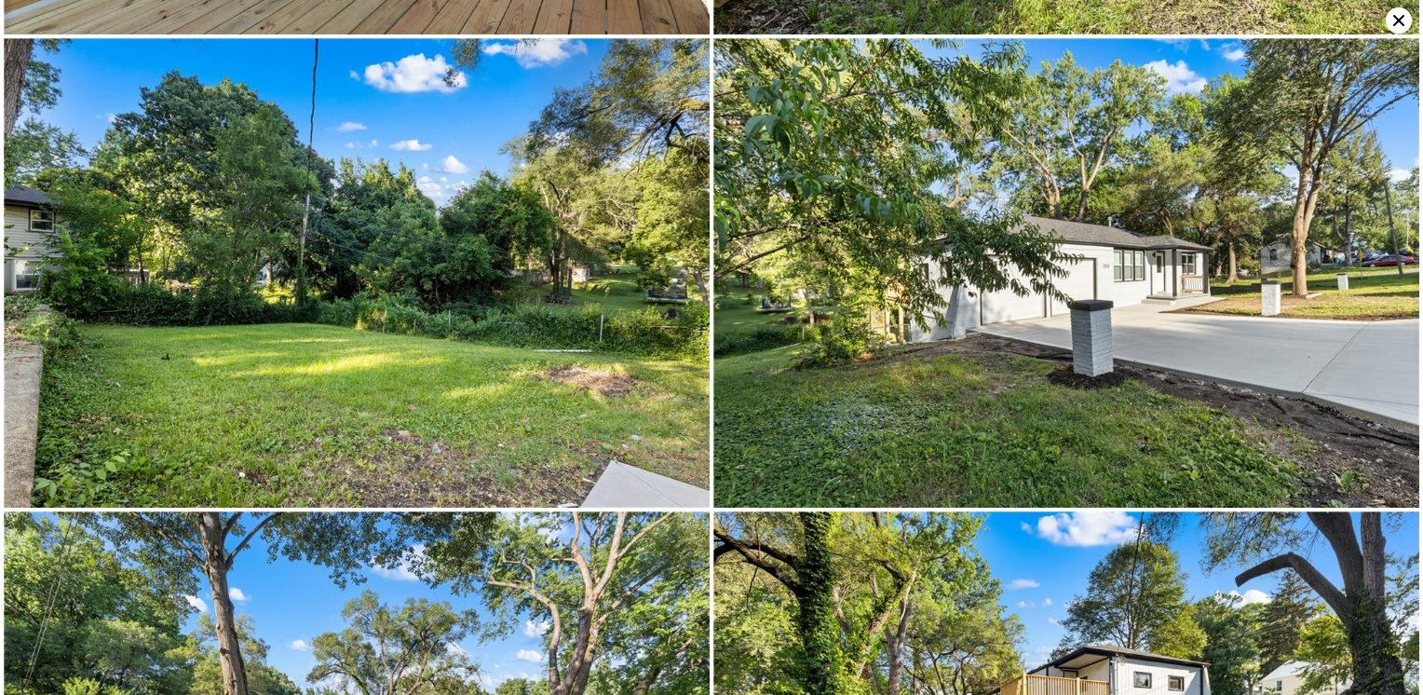
click at [994, 265] on img at bounding box center [1066, 273] width 706 height 470
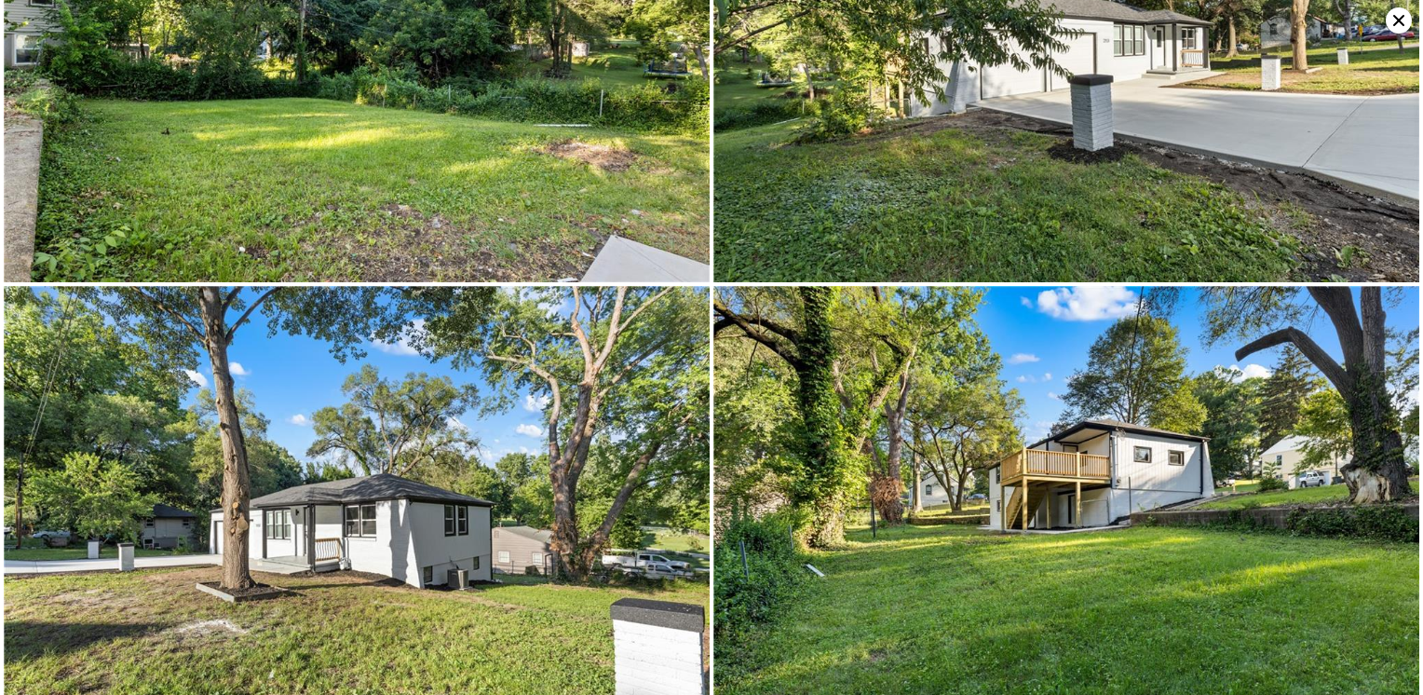
scroll to position [3992, 0]
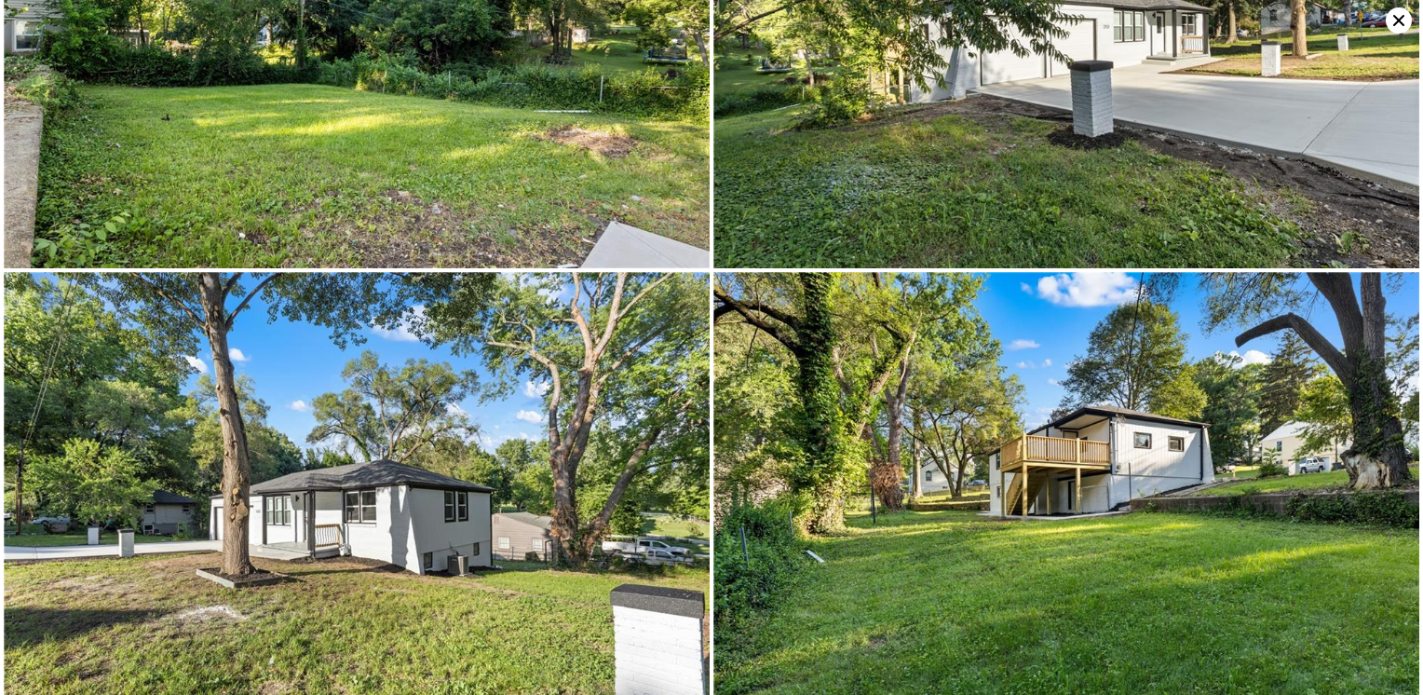
click at [1068, 453] on img at bounding box center [1066, 507] width 706 height 470
